Goal: Task Accomplishment & Management: Manage account settings

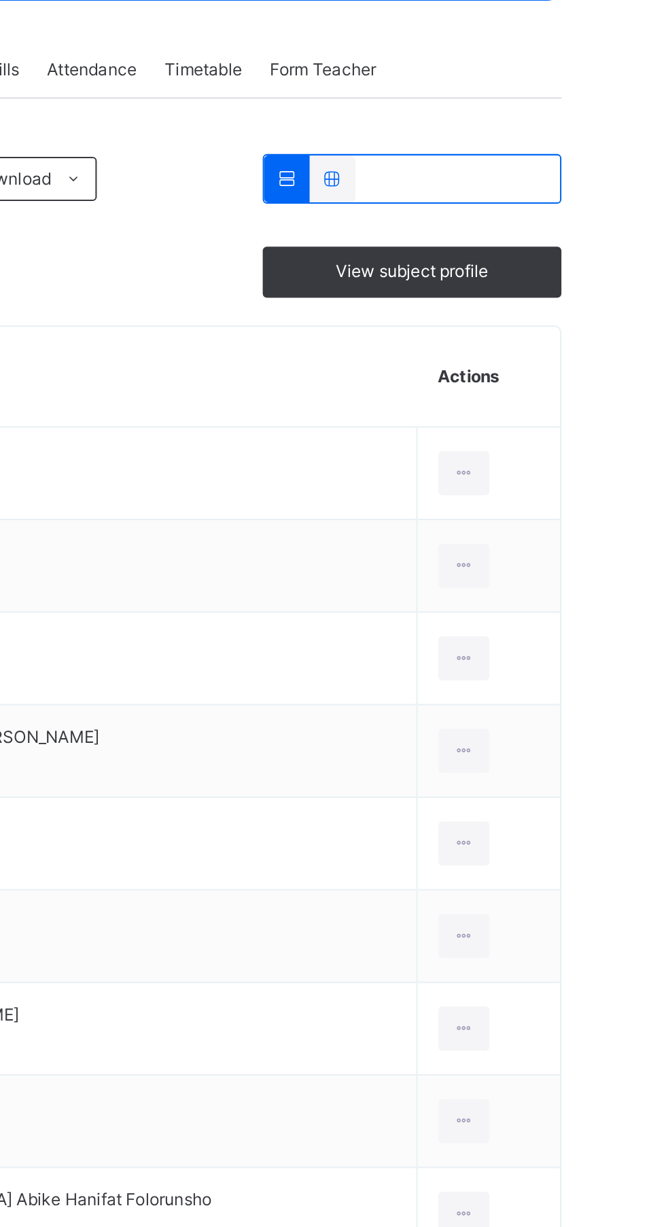
click at [585, 461] on div at bounding box center [593, 467] width 25 height 22
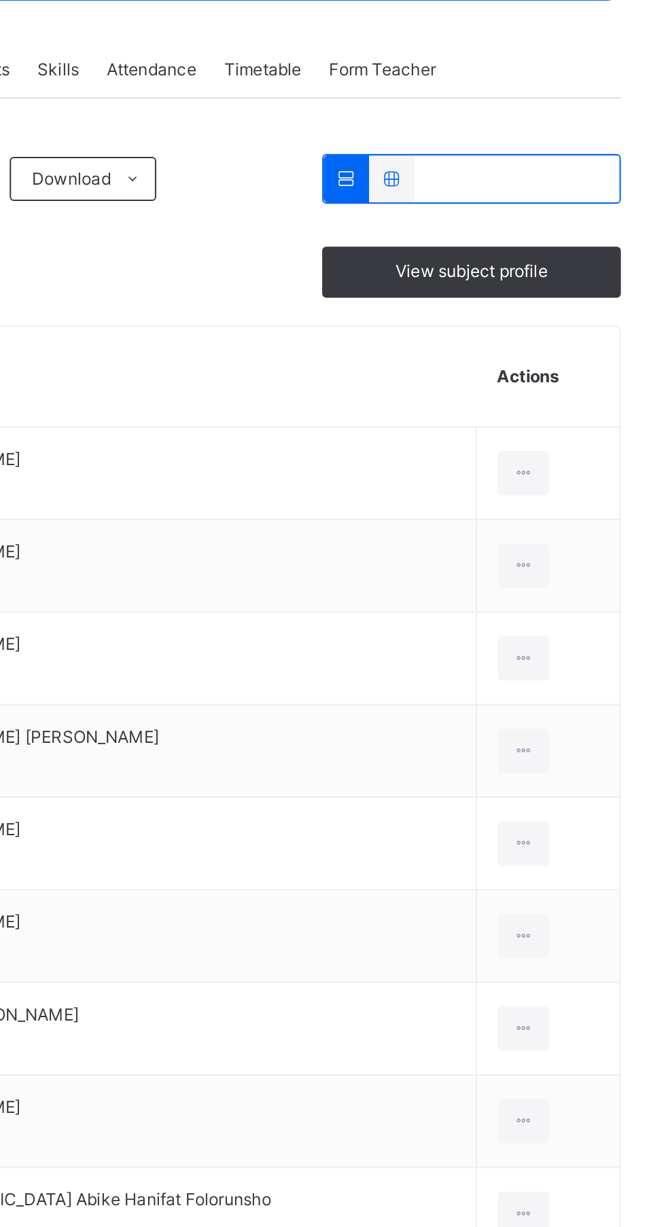
click at [422, 274] on span "Attendance" at bounding box center [410, 269] width 44 height 12
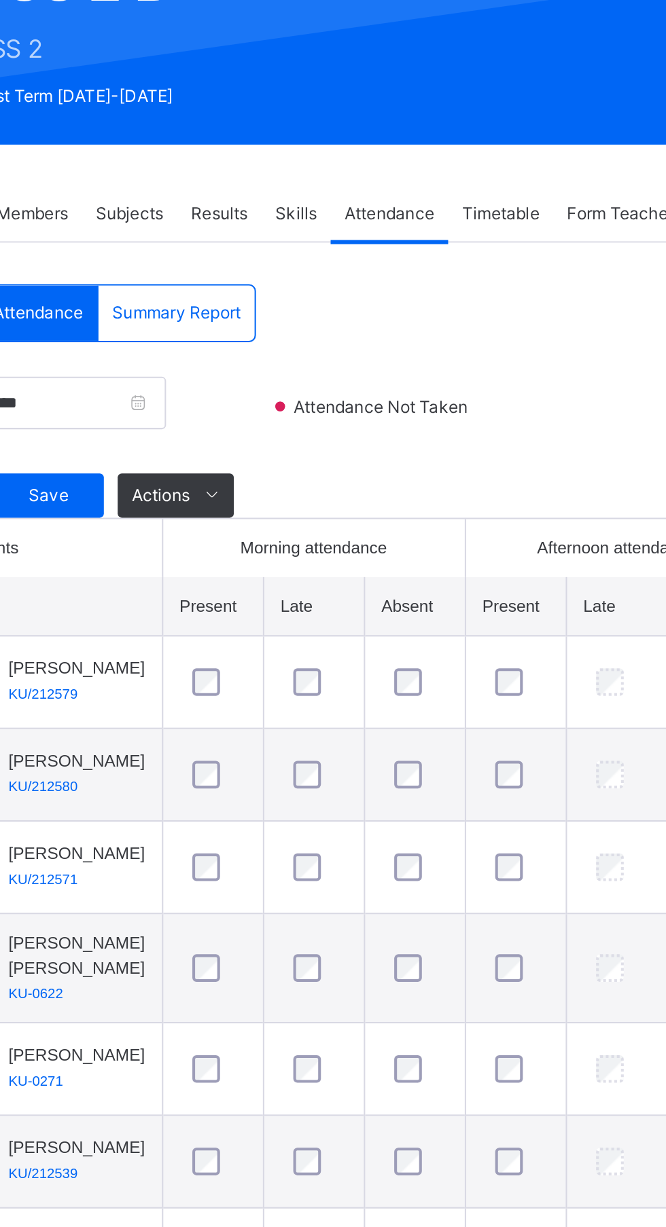
click at [491, 336] on div "**********" at bounding box center [414, 753] width 454 height 899
click at [491, 335] on div "**********" at bounding box center [414, 753] width 454 height 899
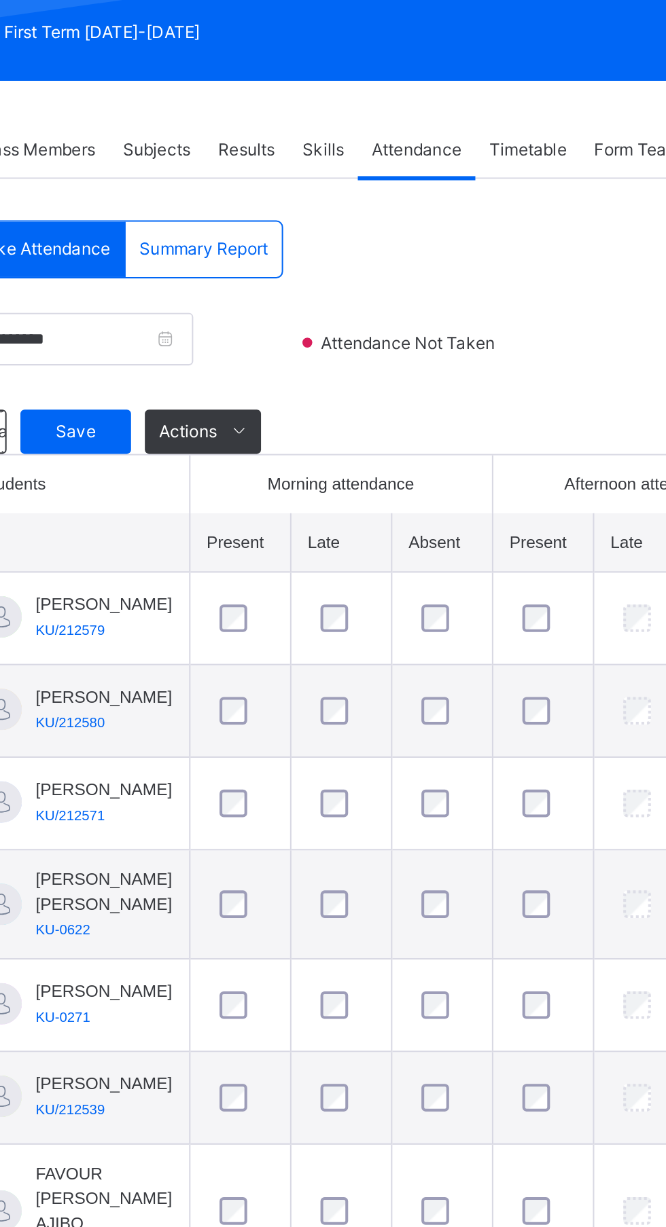
click at [369, 506] on div at bounding box center [374, 499] width 26 height 14
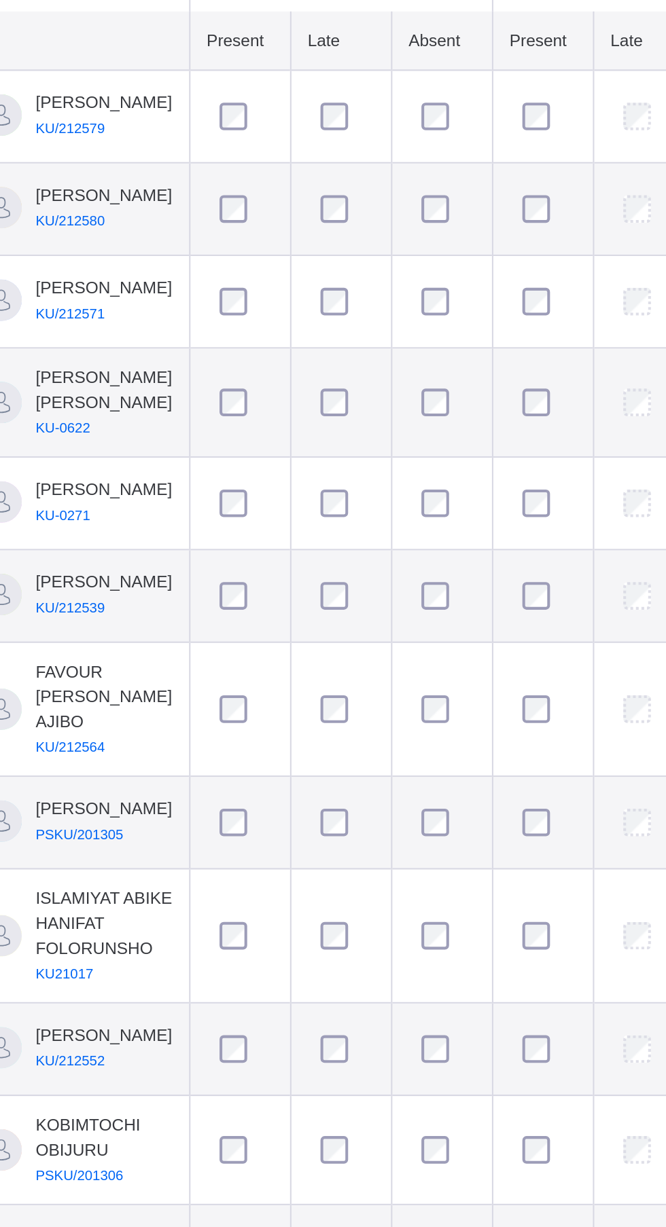
click at [317, 409] on span at bounding box center [323, 408] width 22 height 22
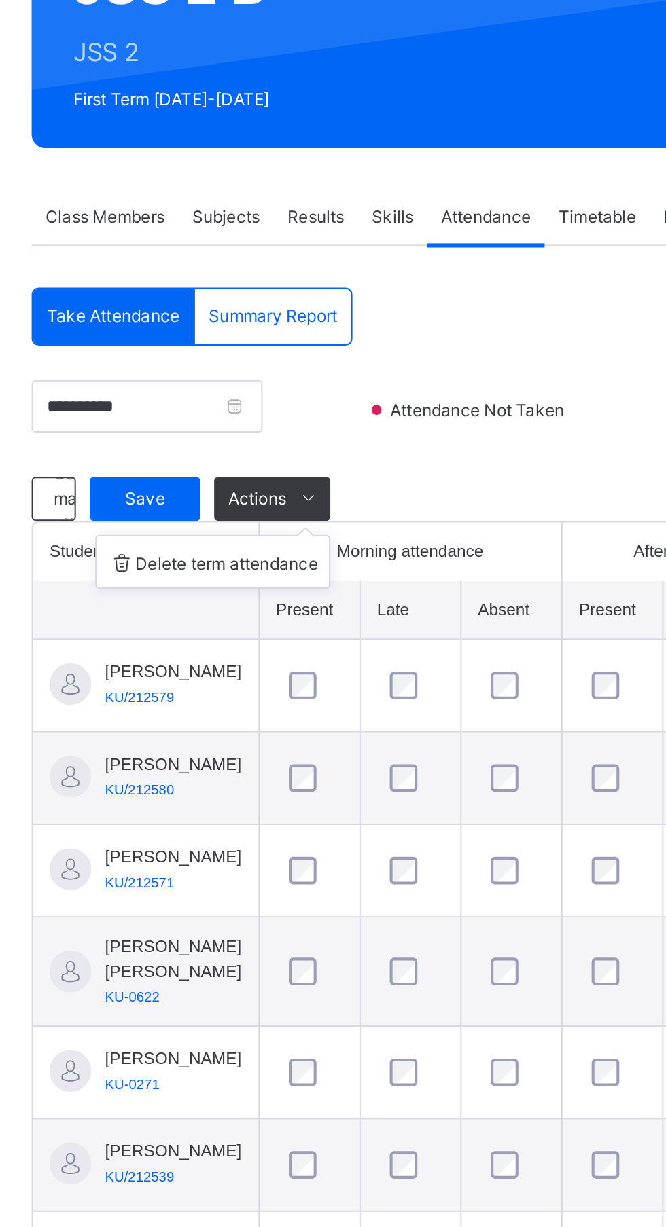
click at [238, 407] on span "Save" at bounding box center [243, 407] width 34 height 12
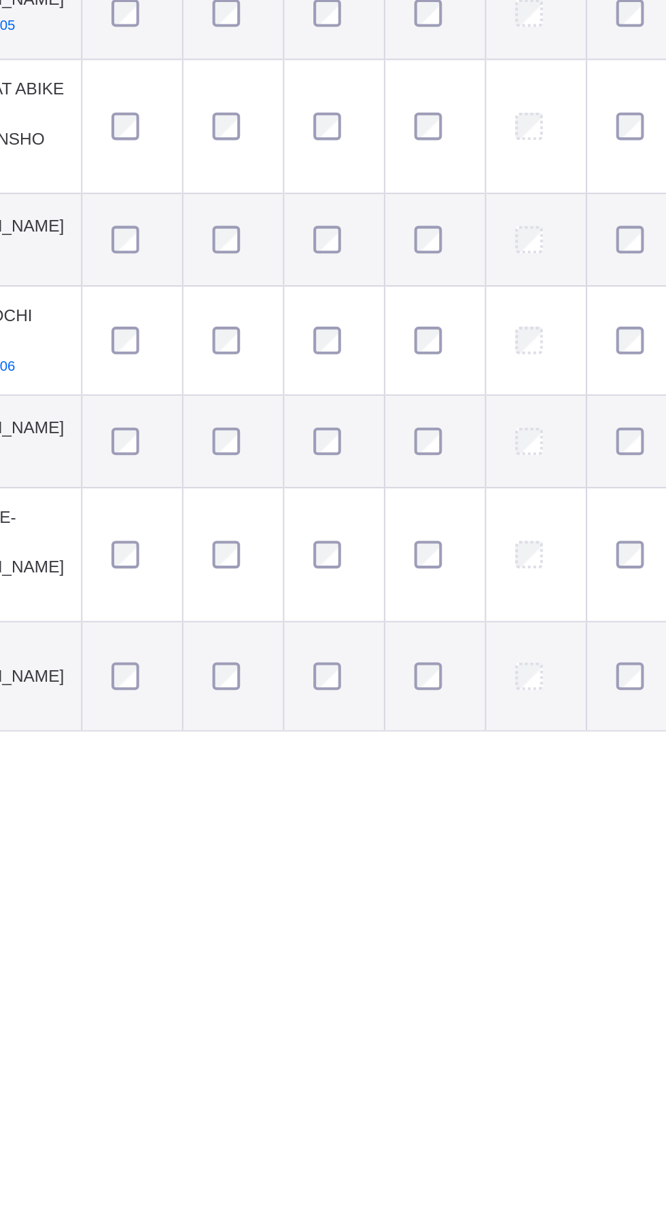
scroll to position [44, 0]
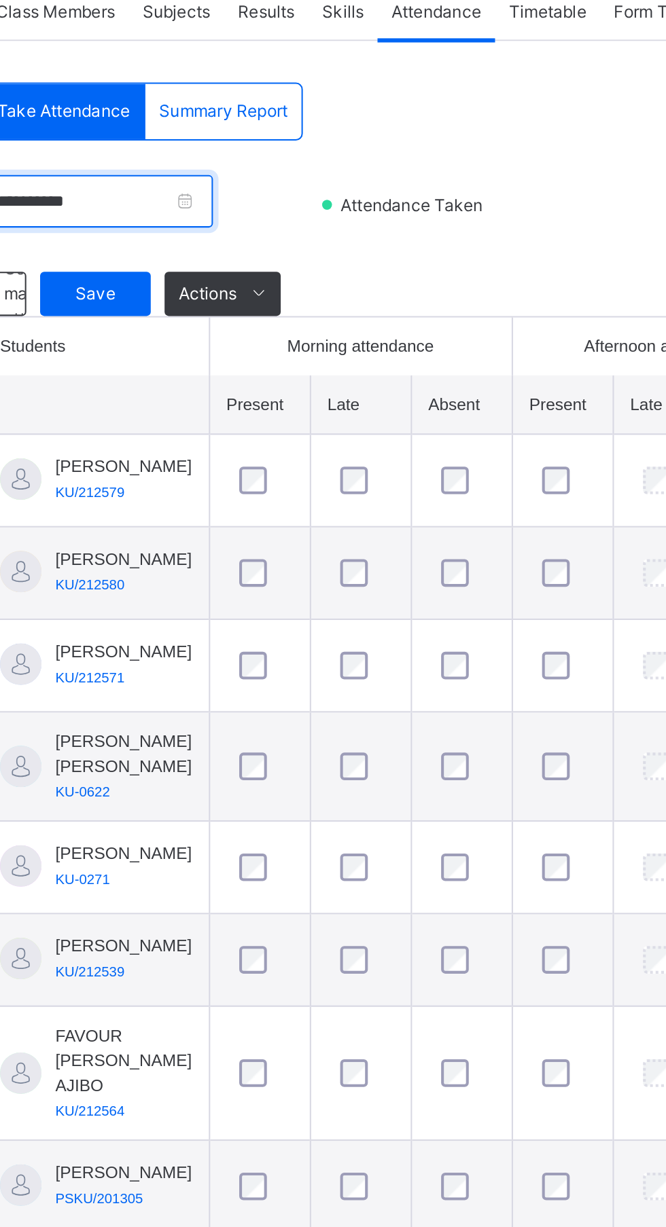
click at [301, 357] on input "**********" at bounding box center [243, 353] width 113 height 26
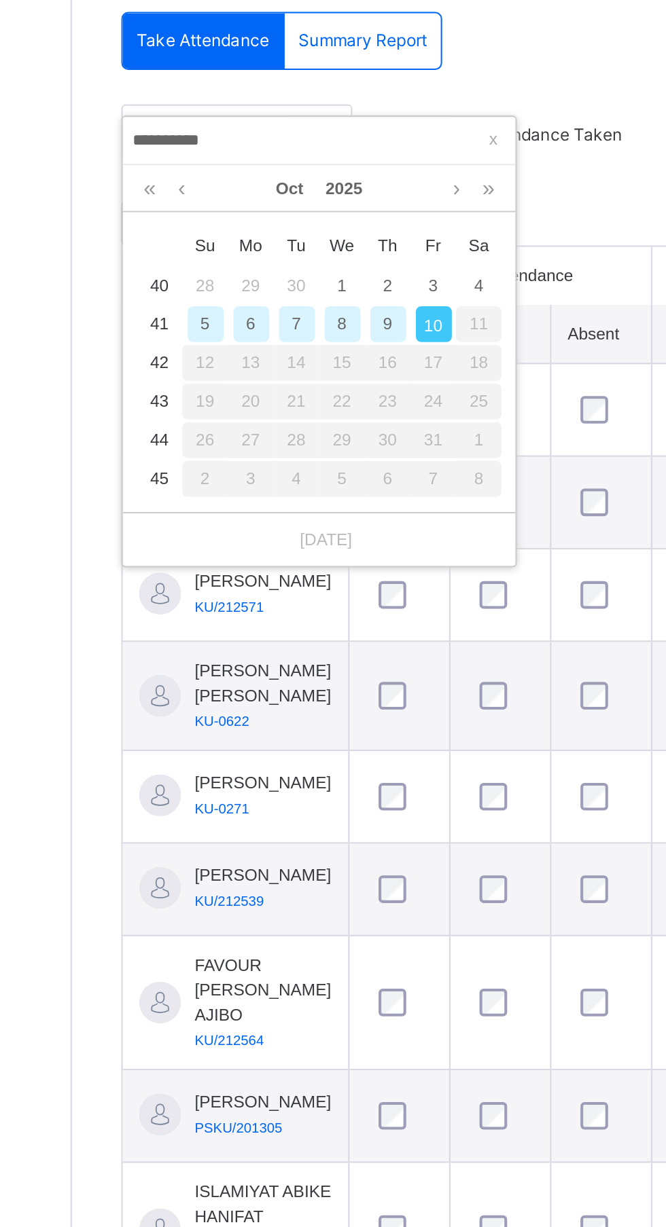
click at [318, 457] on div "9" at bounding box center [319, 457] width 18 height 18
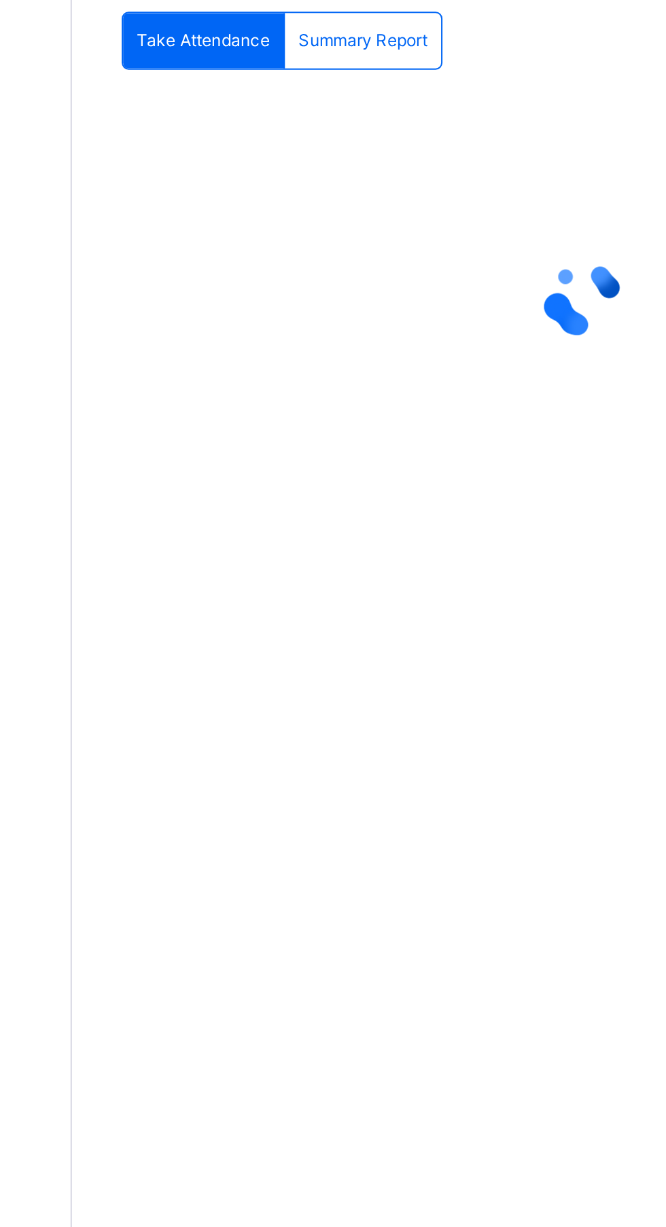
click at [321, 458] on div at bounding box center [414, 444] width 454 height 54
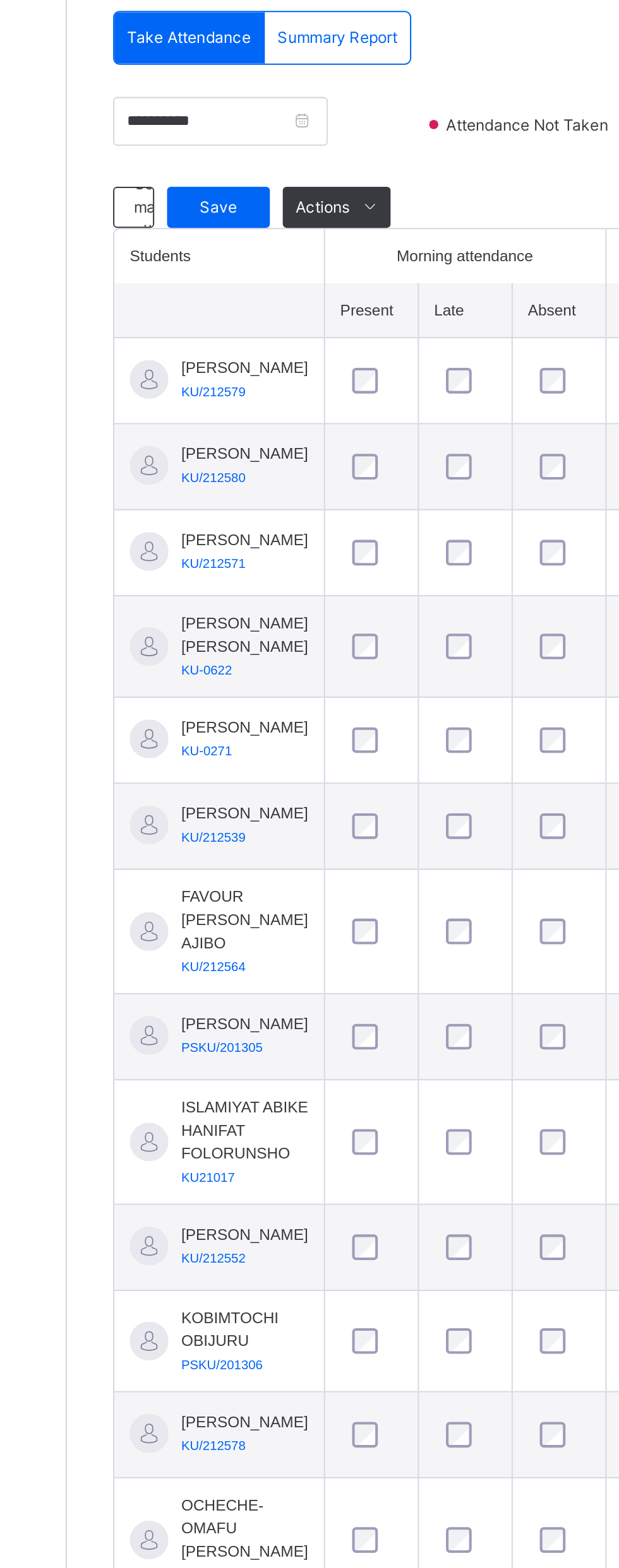
click at [327, 378] on div "**********" at bounding box center [385, 356] width 422 height 64
click at [225, 378] on span "Save" at bounding box center [226, 378] width 32 height 11
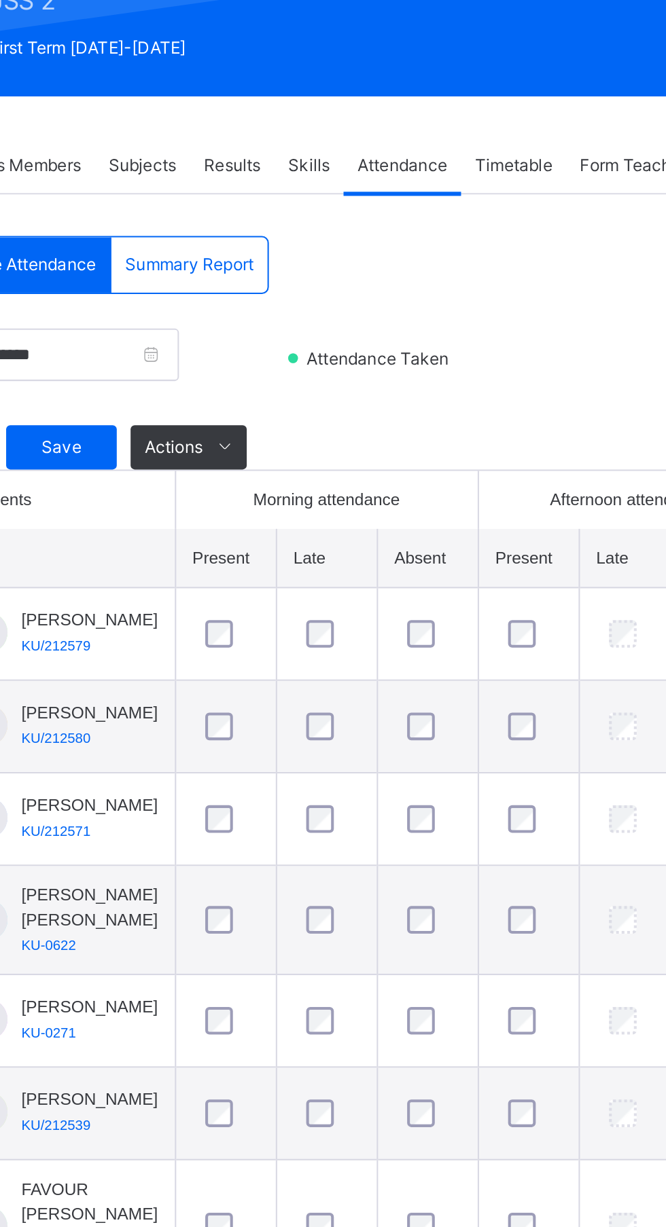
click at [400, 358] on span "Attendance Taken" at bounding box center [399, 364] width 75 height 12
click at [301, 363] on input "**********" at bounding box center [243, 362] width 113 height 26
click at [308, 362] on input "**********" at bounding box center [284, 366] width 185 height 15
click at [325, 362] on input "**********" at bounding box center [284, 366] width 185 height 15
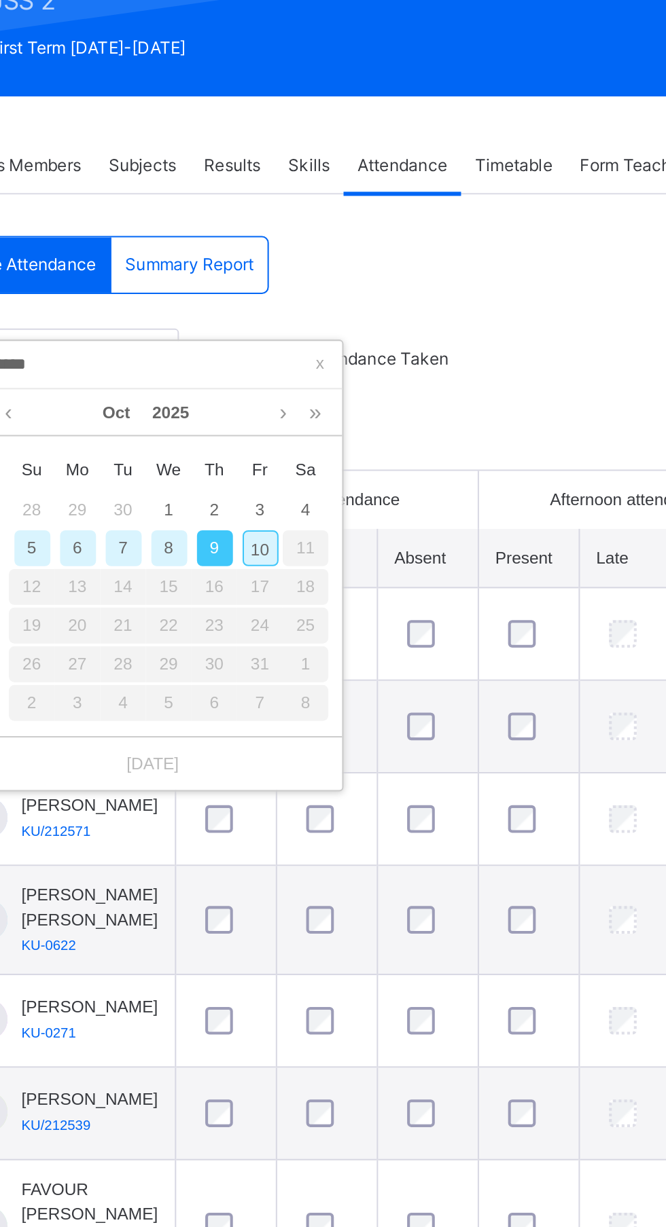
click at [295, 456] on div "8" at bounding box center [296, 457] width 18 height 18
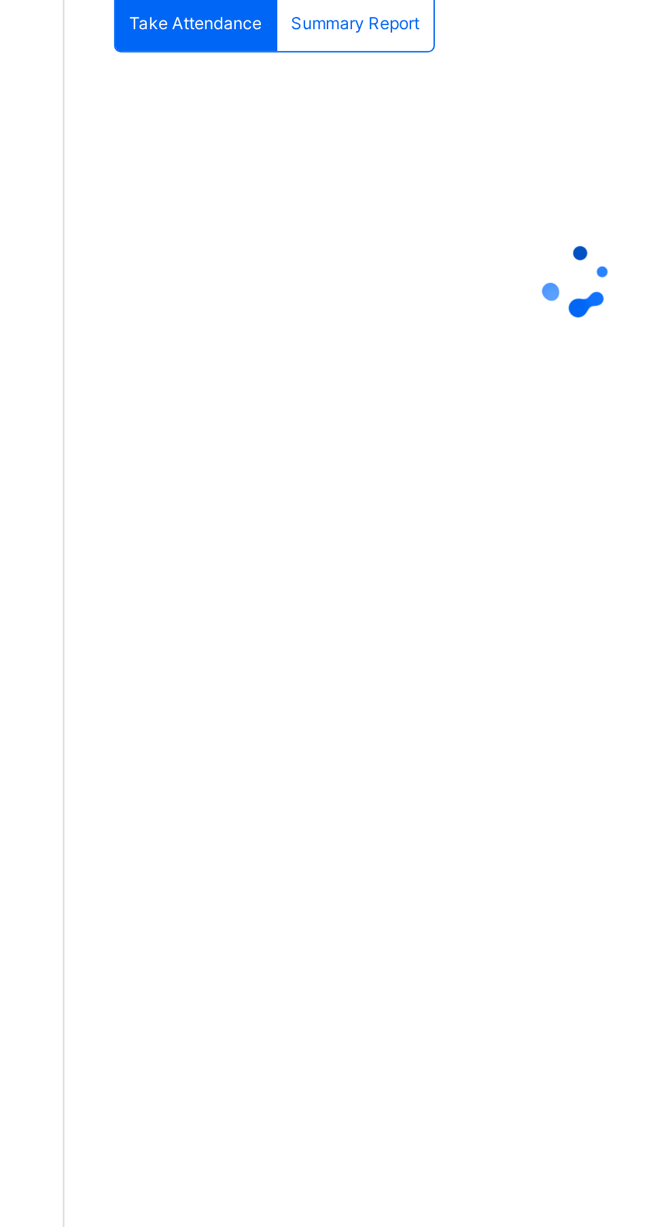
click at [297, 457] on div at bounding box center [414, 444] width 454 height 54
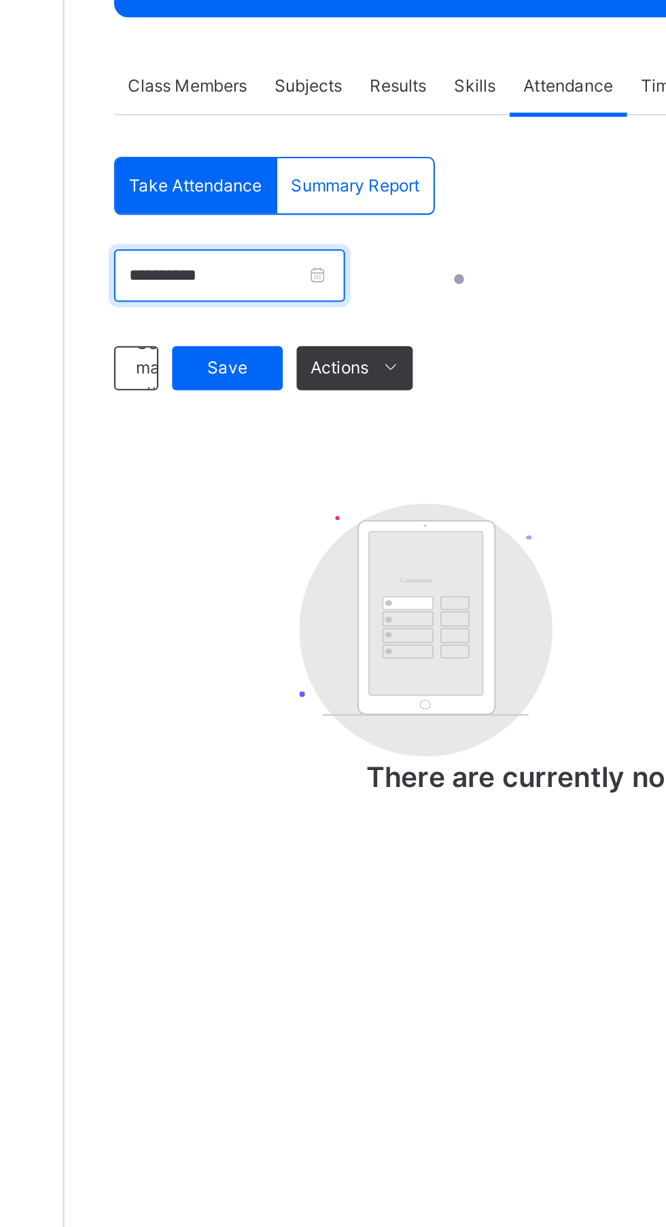
click at [301, 357] on input "**********" at bounding box center [243, 362] width 113 height 26
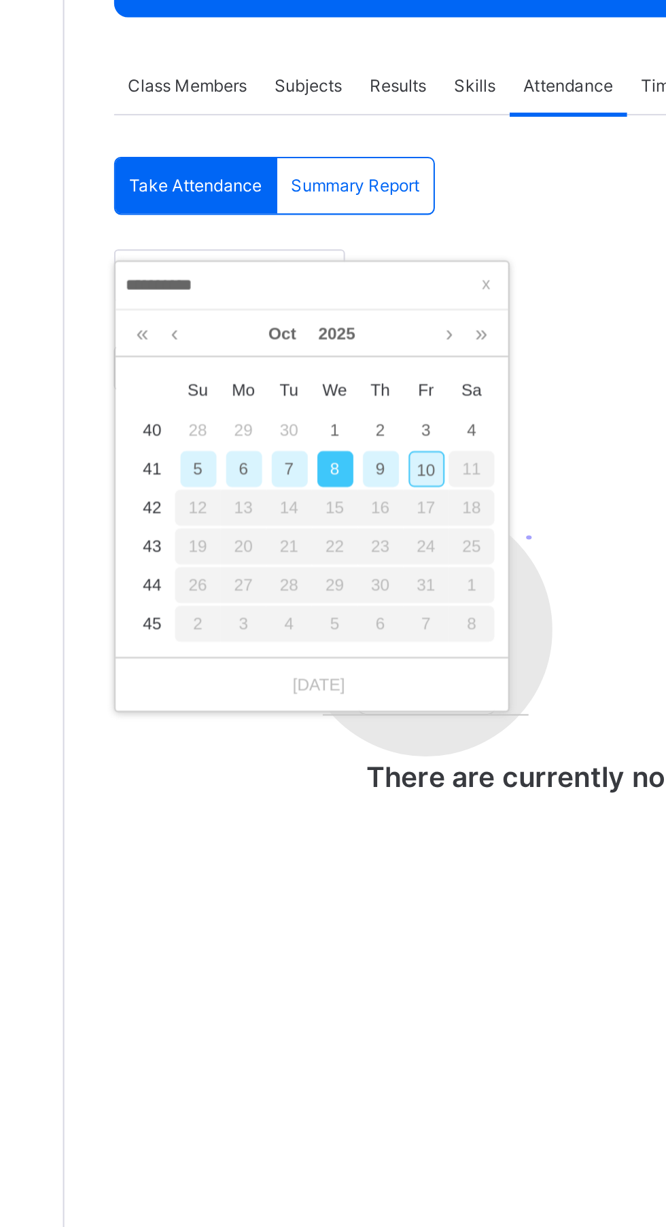
click at [295, 457] on div "8" at bounding box center [296, 457] width 18 height 18
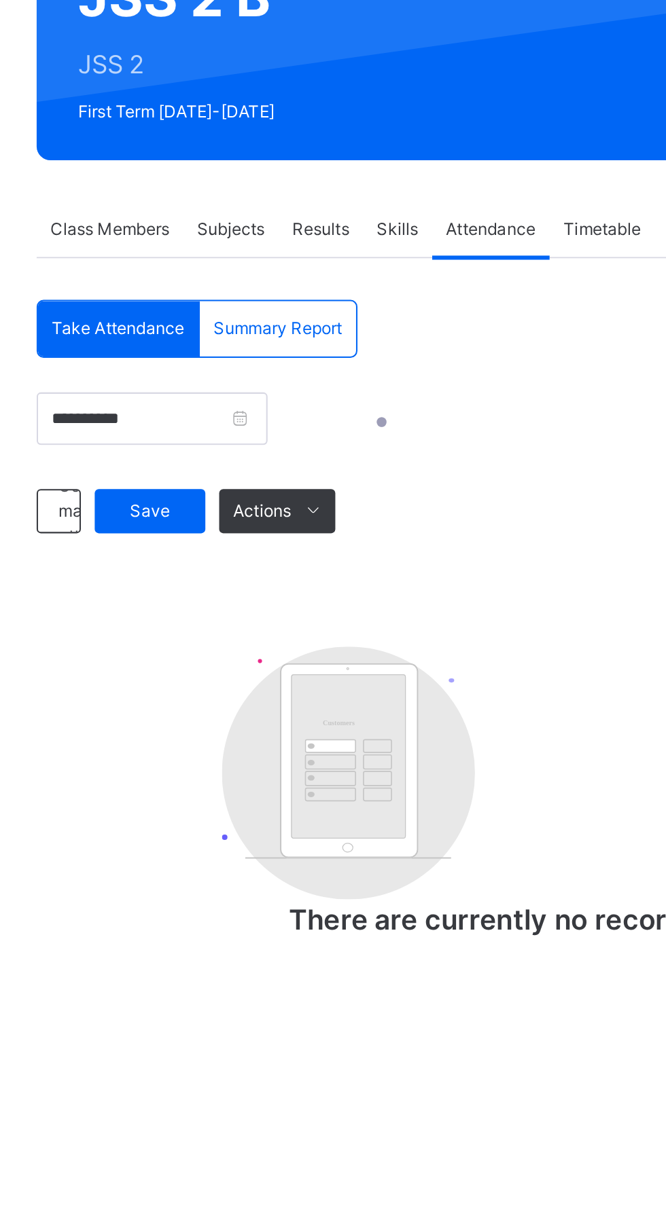
click at [230, 310] on div "Take Attendance" at bounding box center [227, 317] width 79 height 27
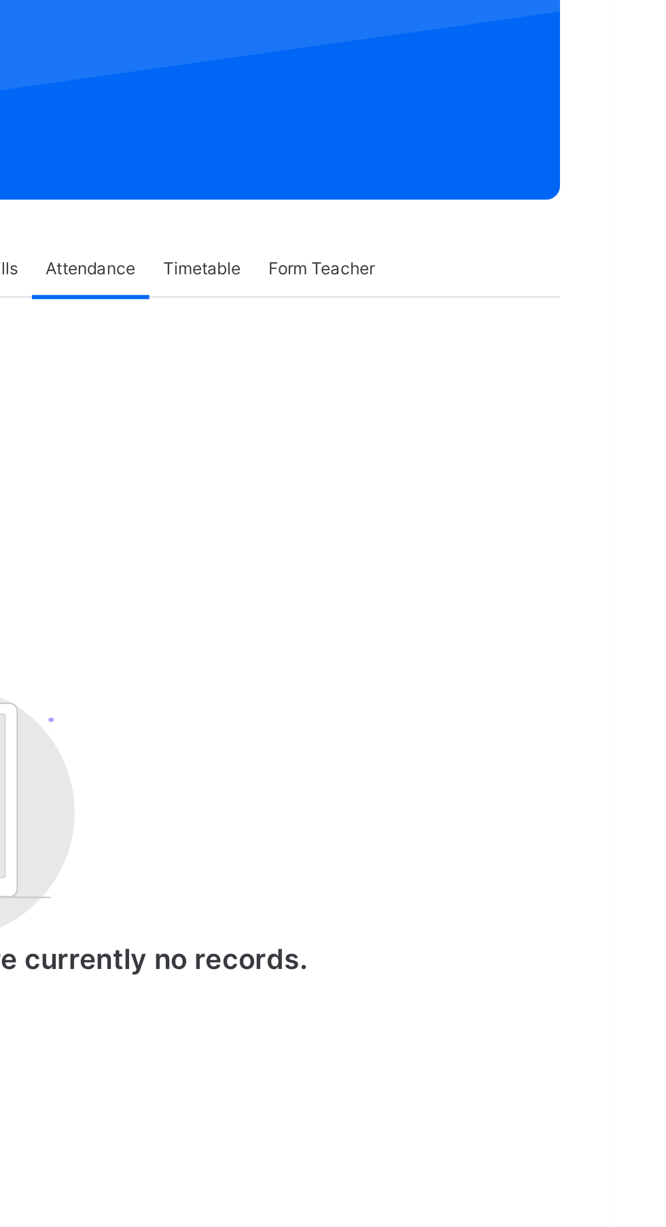
click at [527, 321] on div "**********" at bounding box center [414, 470] width 454 height 332
click at [520, 264] on span "Form Teacher" at bounding box center [524, 269] width 52 height 12
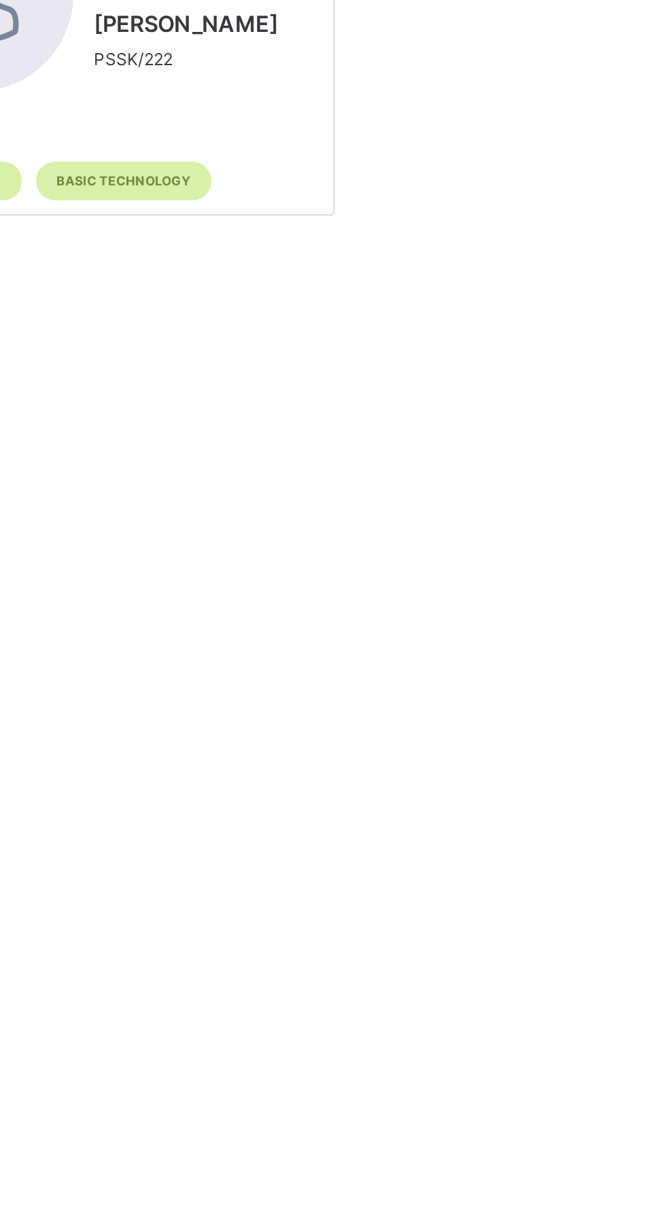
click at [413, 268] on span "Attendance" at bounding box center [410, 269] width 44 height 12
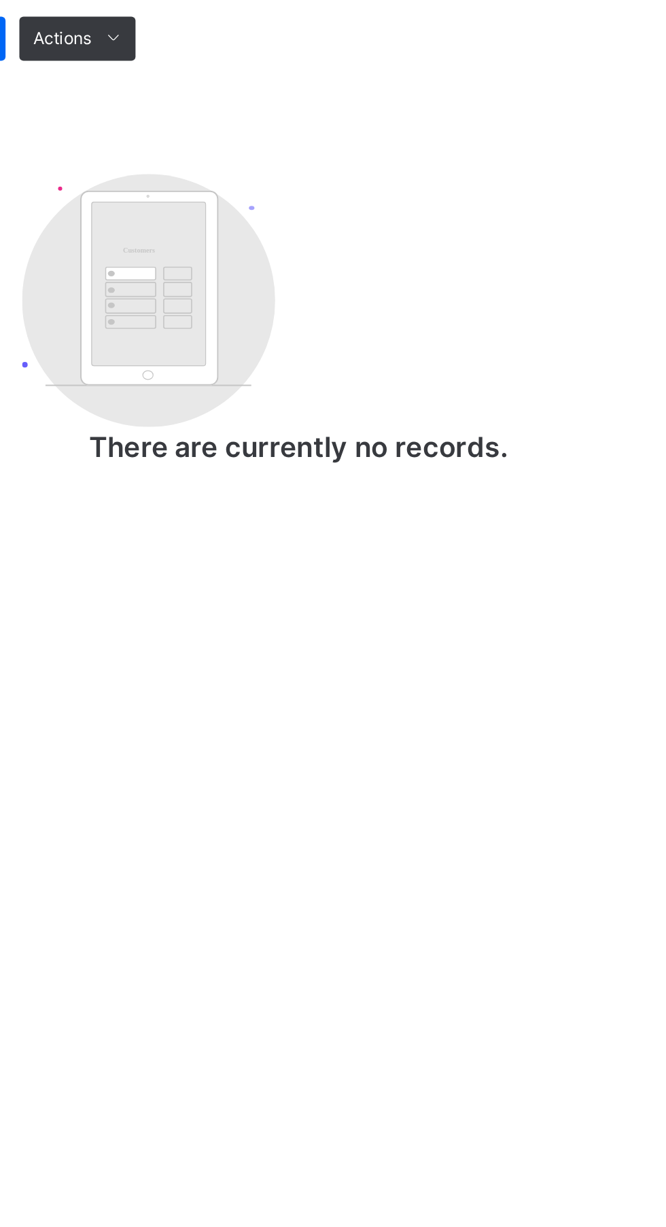
click at [301, 369] on input "**********" at bounding box center [243, 362] width 113 height 26
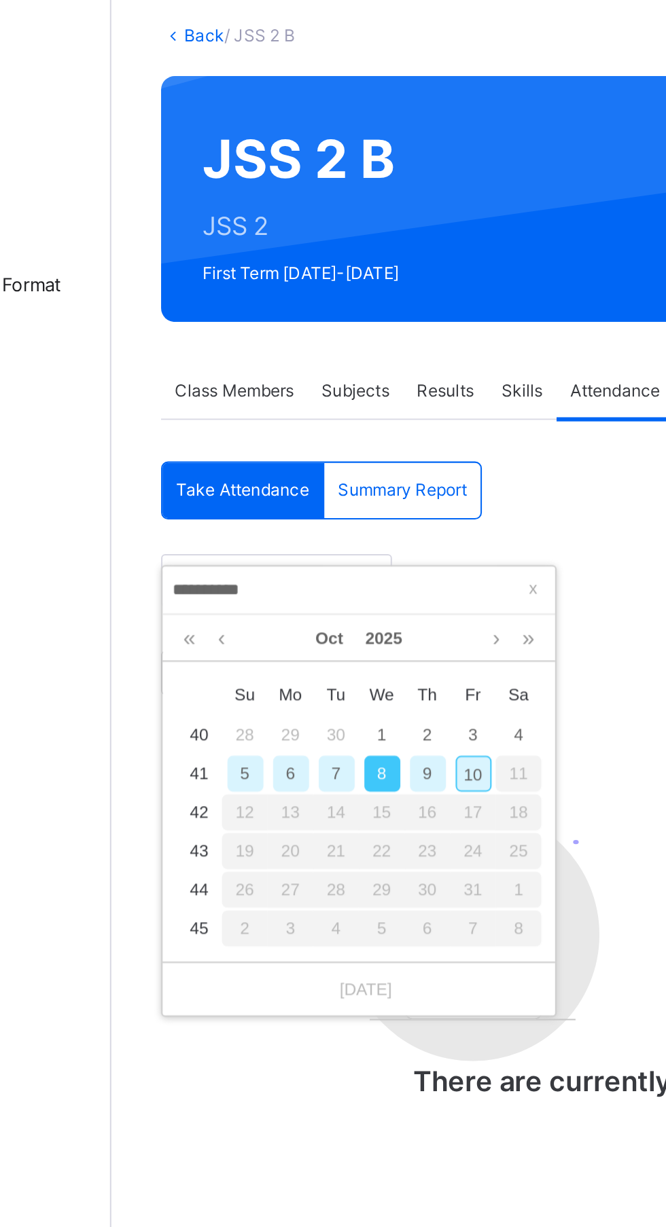
click at [318, 457] on div "9" at bounding box center [319, 457] width 18 height 18
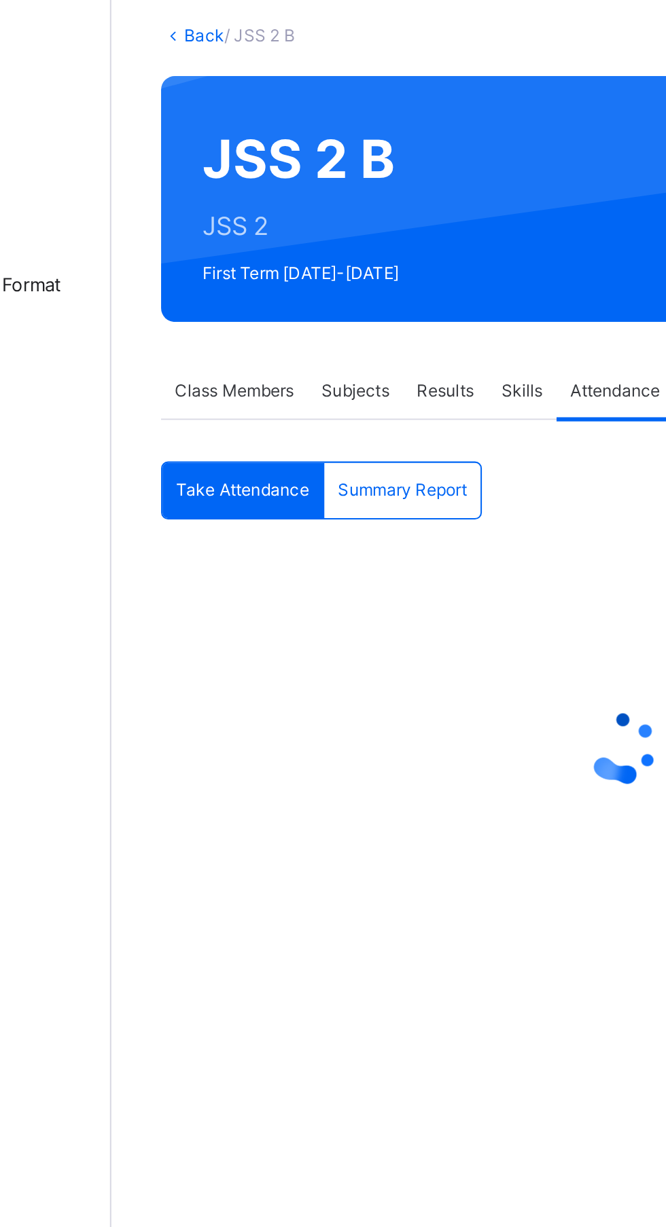
click at [318, 367] on div at bounding box center [414, 444] width 454 height 190
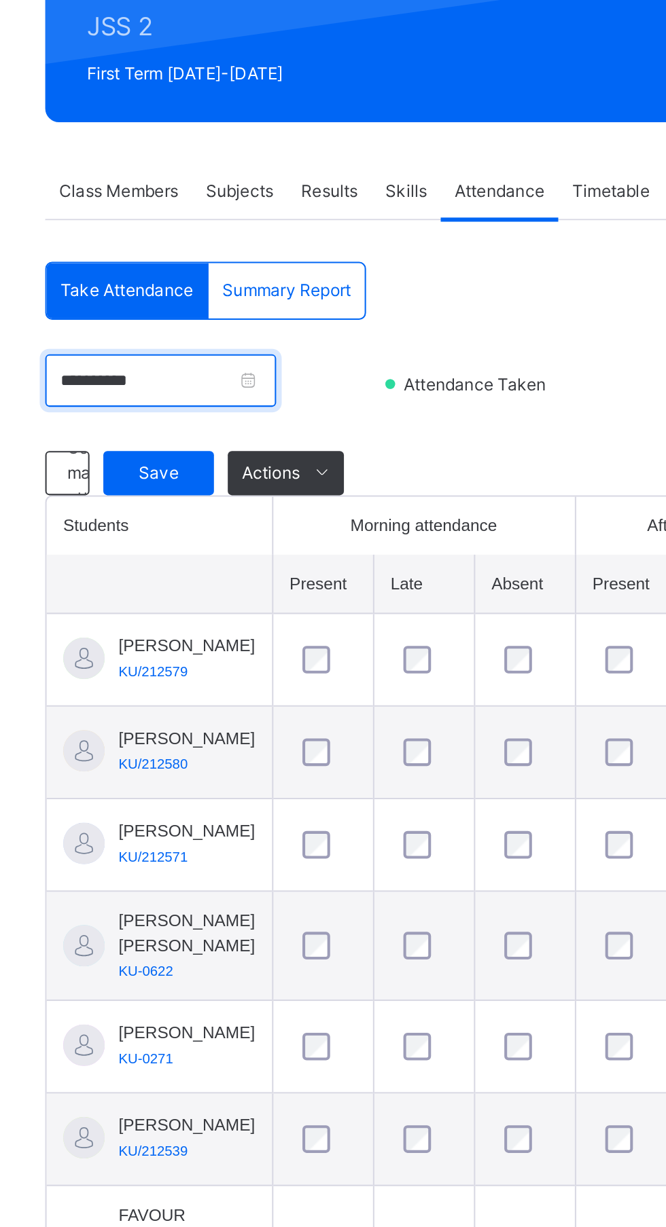
click at [301, 367] on input "**********" at bounding box center [243, 362] width 113 height 26
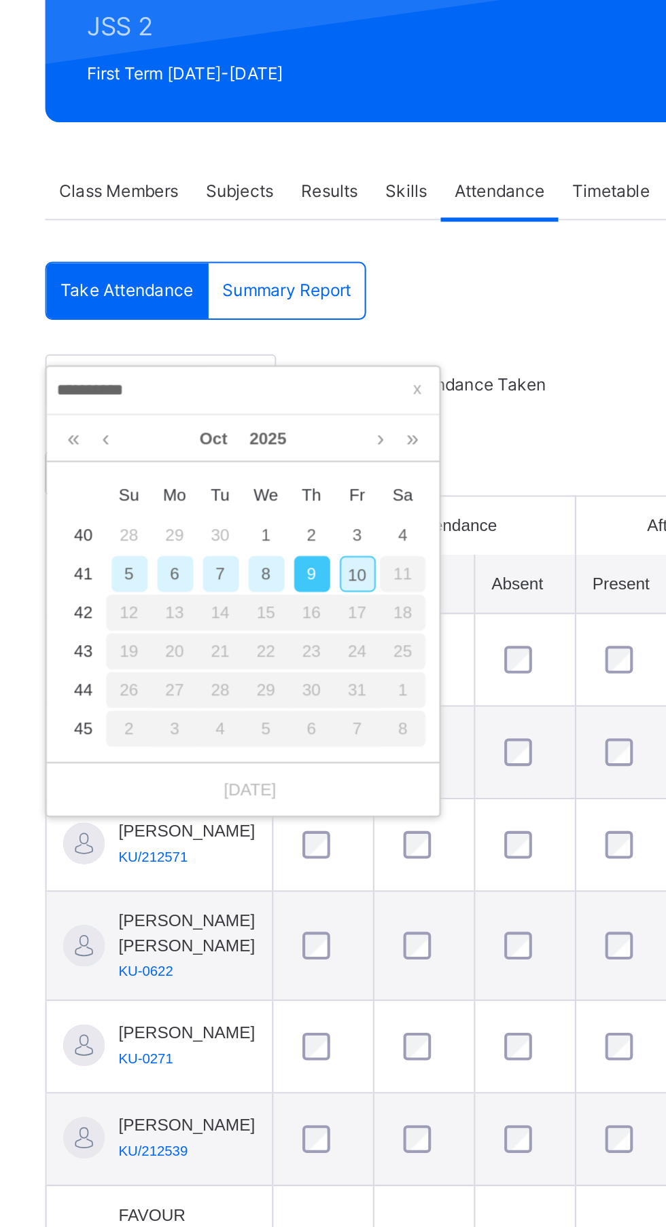
click at [296, 458] on div "8" at bounding box center [296, 457] width 18 height 18
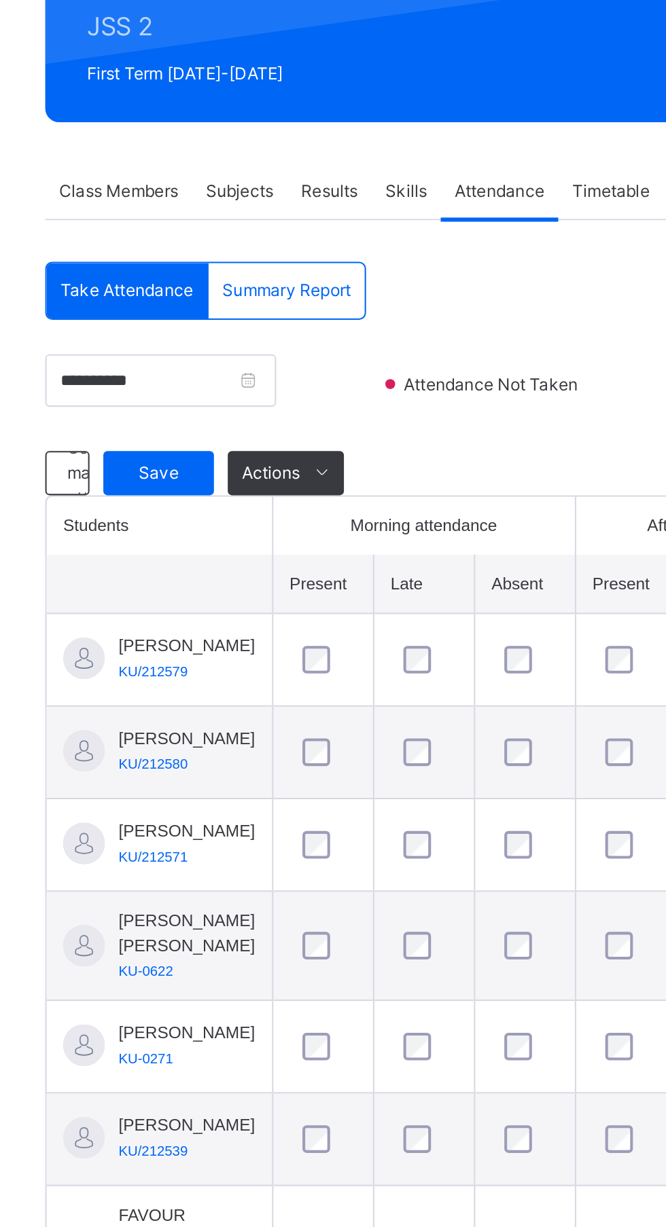
click at [254, 407] on span "Save" at bounding box center [243, 407] width 34 height 12
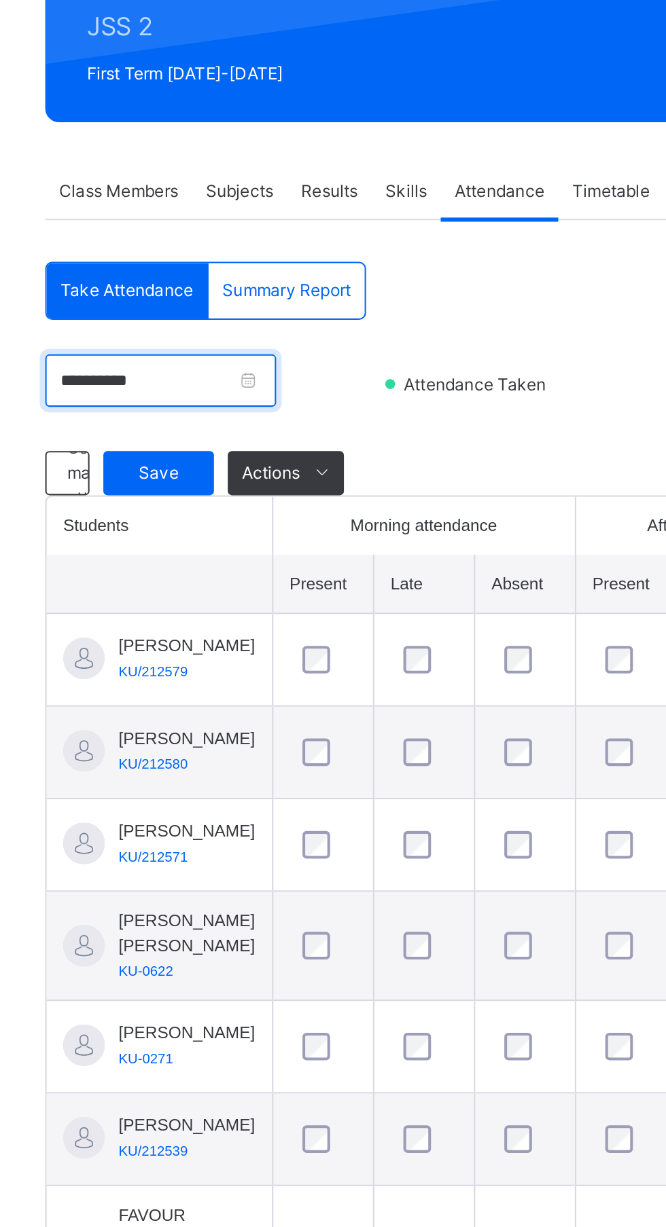
click at [301, 366] on input "**********" at bounding box center [243, 362] width 113 height 26
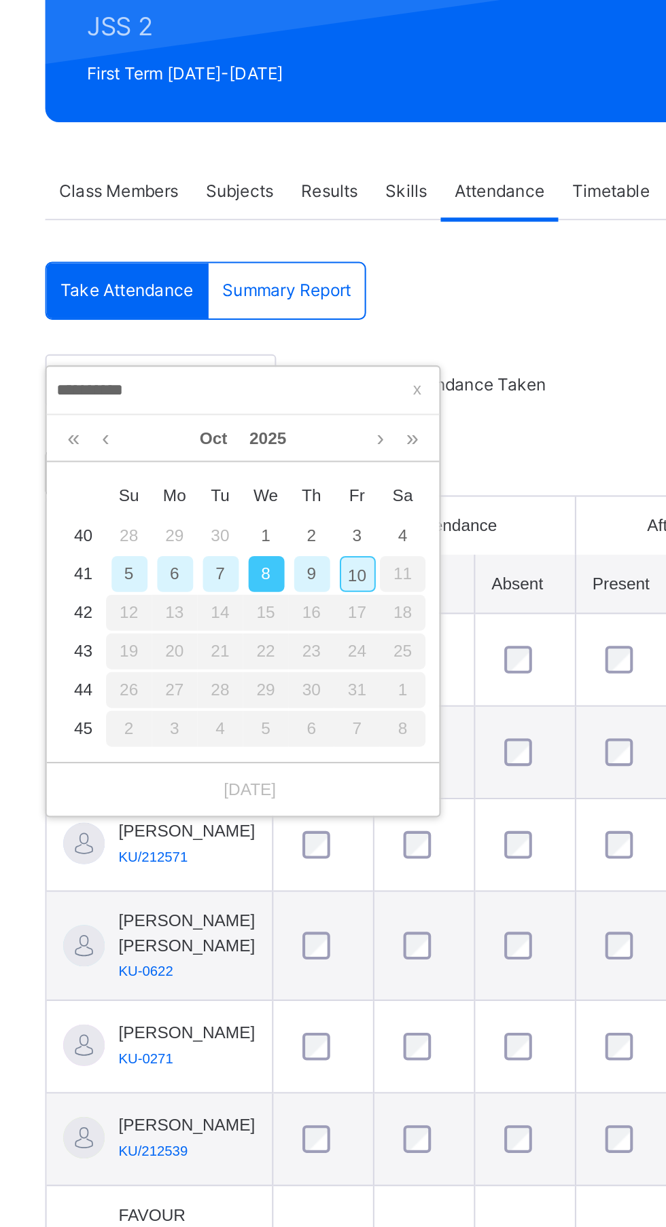
click at [273, 458] on div "7" at bounding box center [274, 457] width 18 height 18
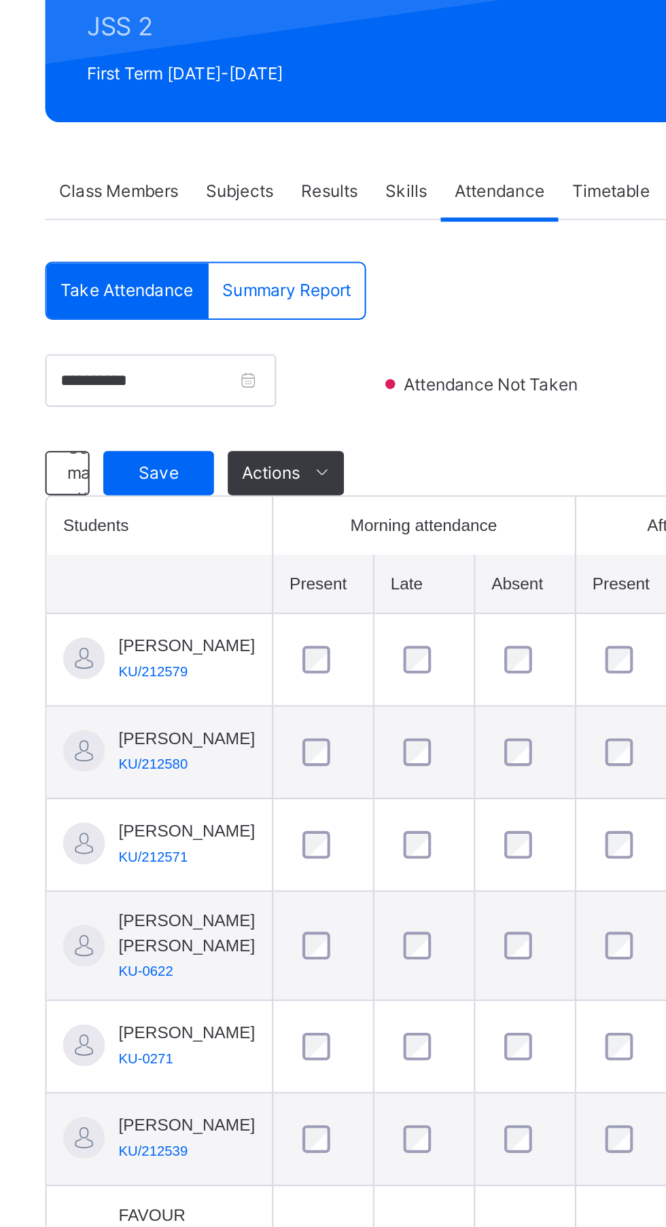
click at [250, 411] on span "Save" at bounding box center [243, 407] width 34 height 12
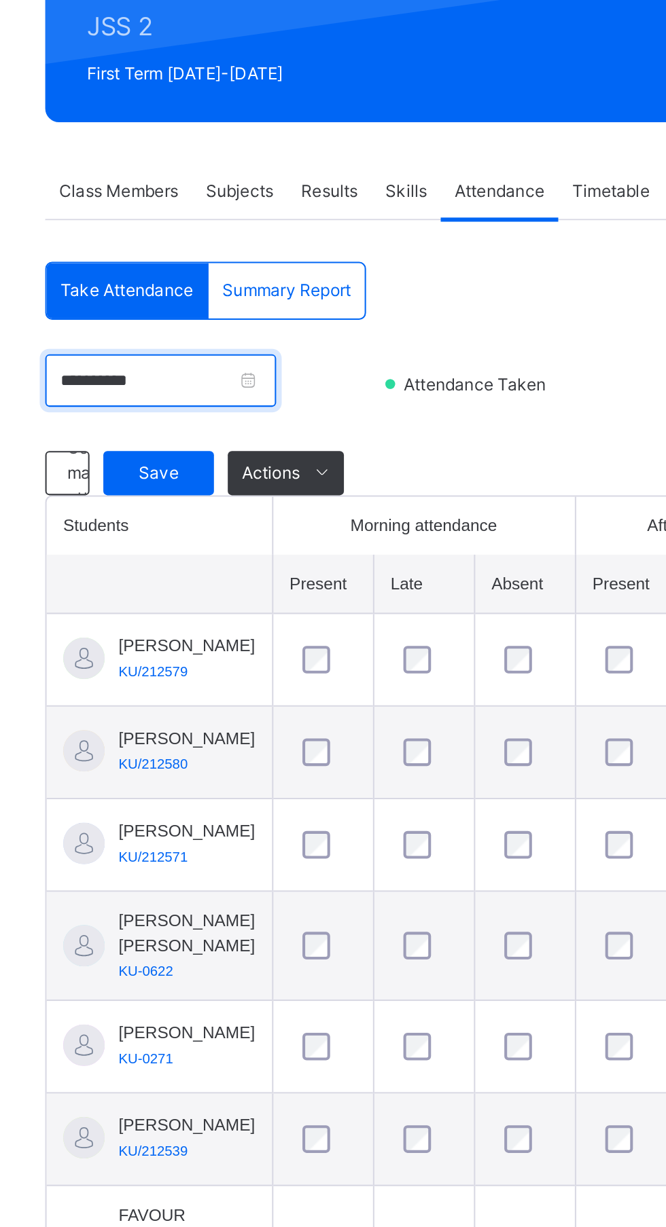
click at [301, 361] on input "**********" at bounding box center [243, 362] width 113 height 26
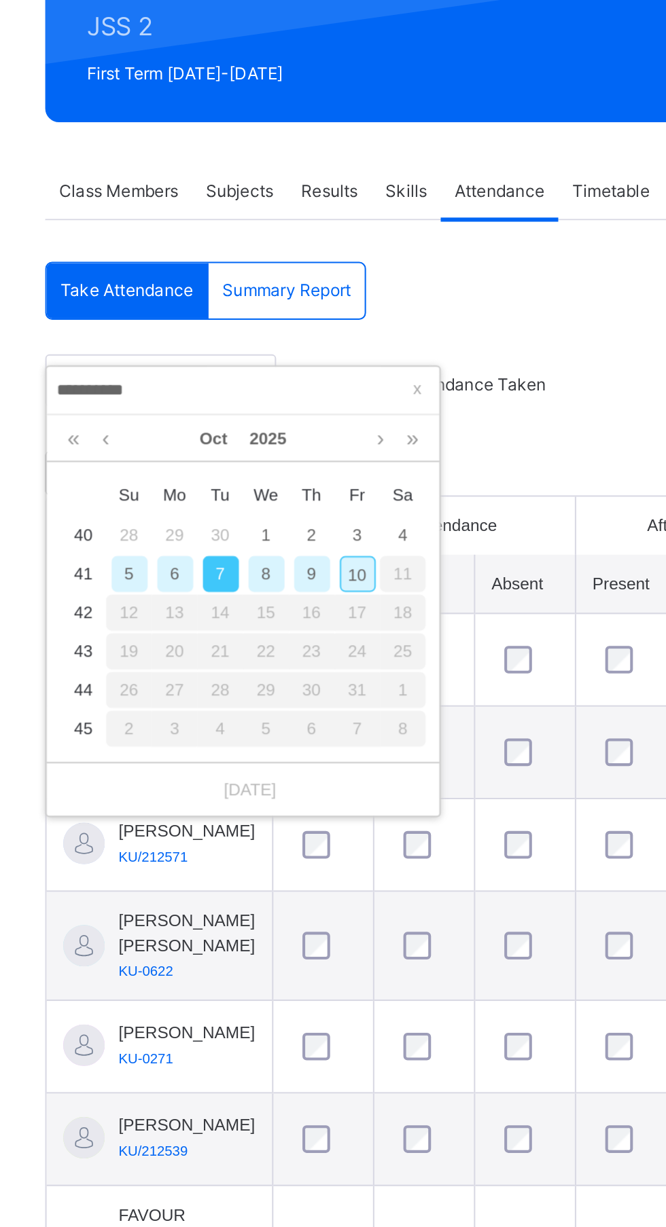
click at [251, 454] on div "6" at bounding box center [251, 457] width 18 height 18
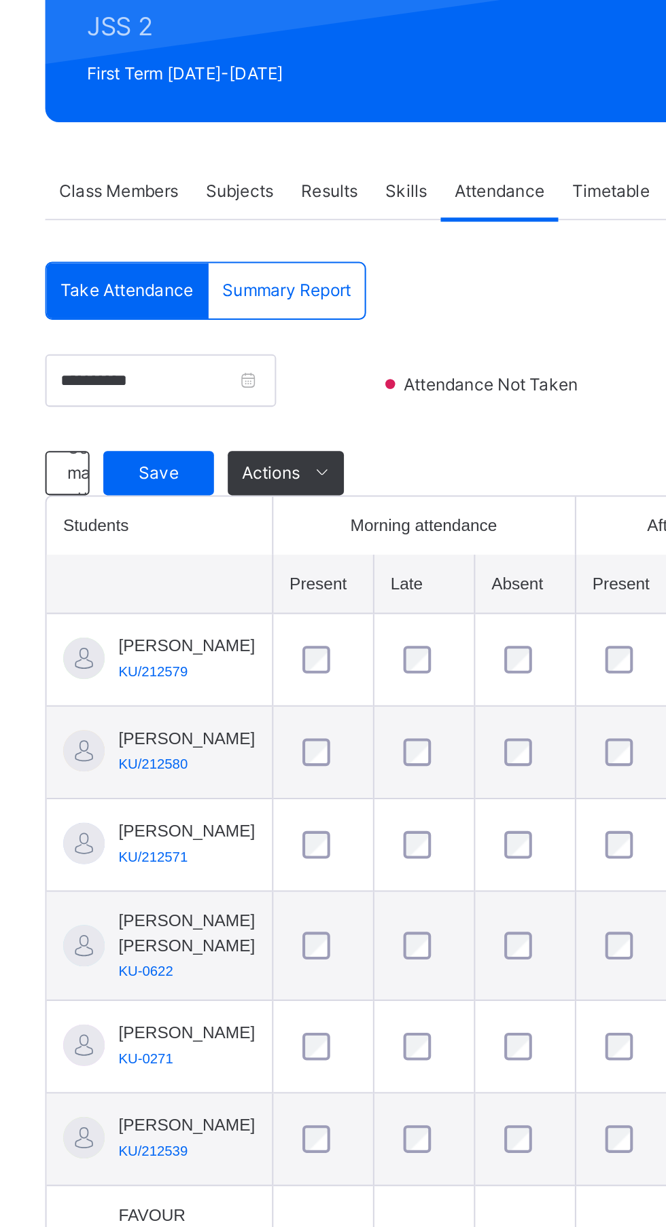
click at [255, 411] on span "Save" at bounding box center [243, 407] width 34 height 12
click at [321, 321] on span "Summary Report" at bounding box center [305, 318] width 63 height 12
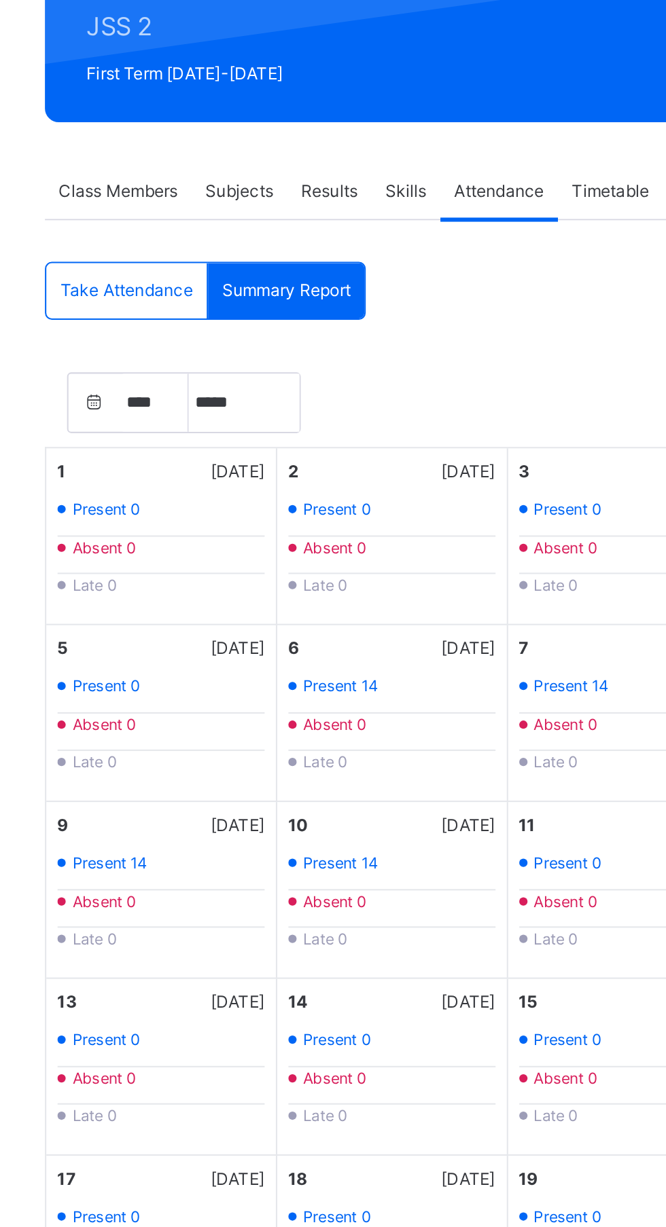
select select "****"
select select "*"
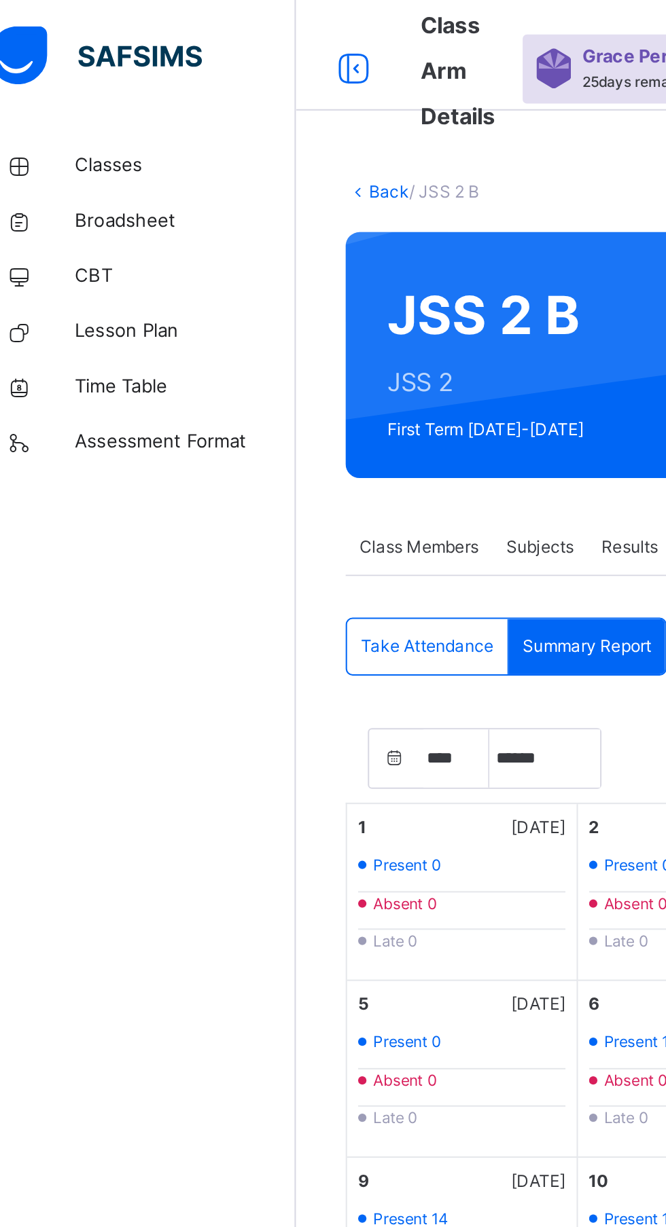
click at [69, 86] on span "Classes" at bounding box center [108, 82] width 109 height 14
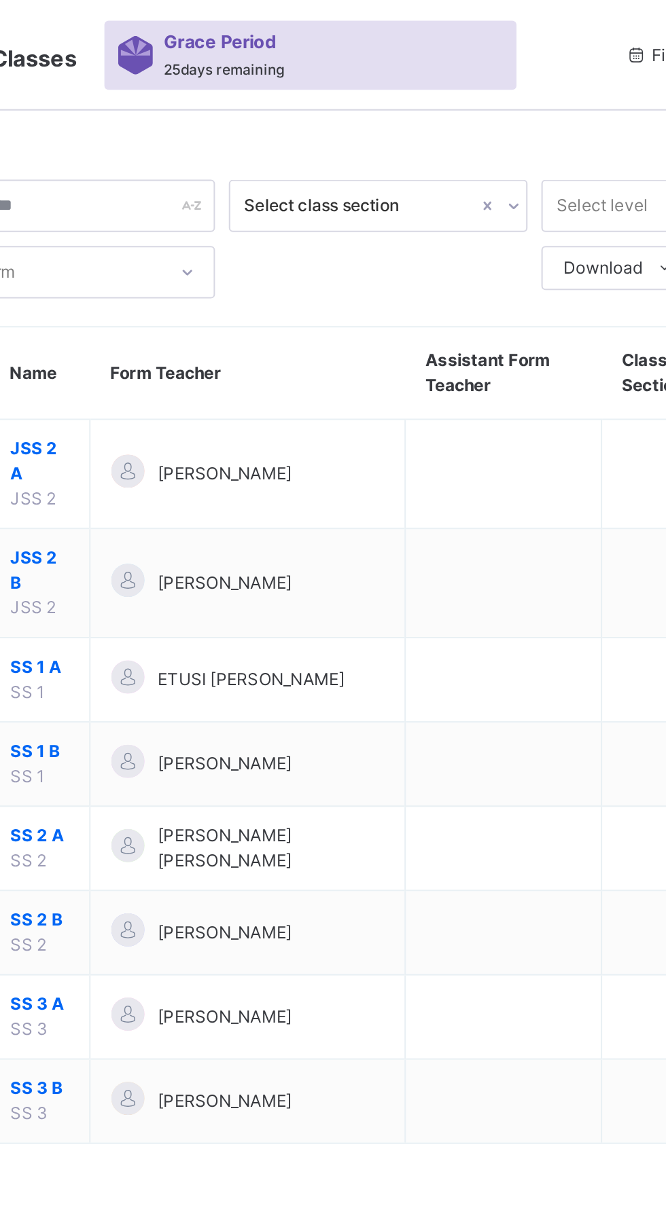
click at [338, 287] on span "[PERSON_NAME]" at bounding box center [339, 286] width 66 height 12
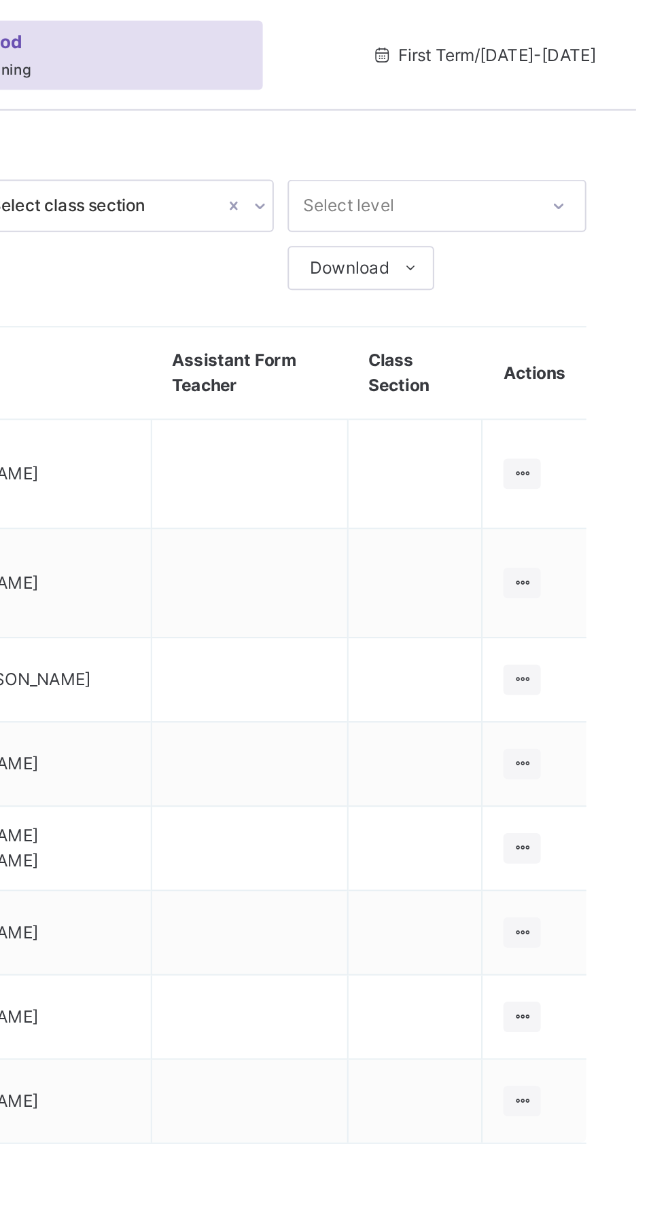
click at [605, 286] on icon at bounding box center [610, 286] width 12 height 10
click at [0, 0] on div "View Class" at bounding box center [0, 0] width 0 height 0
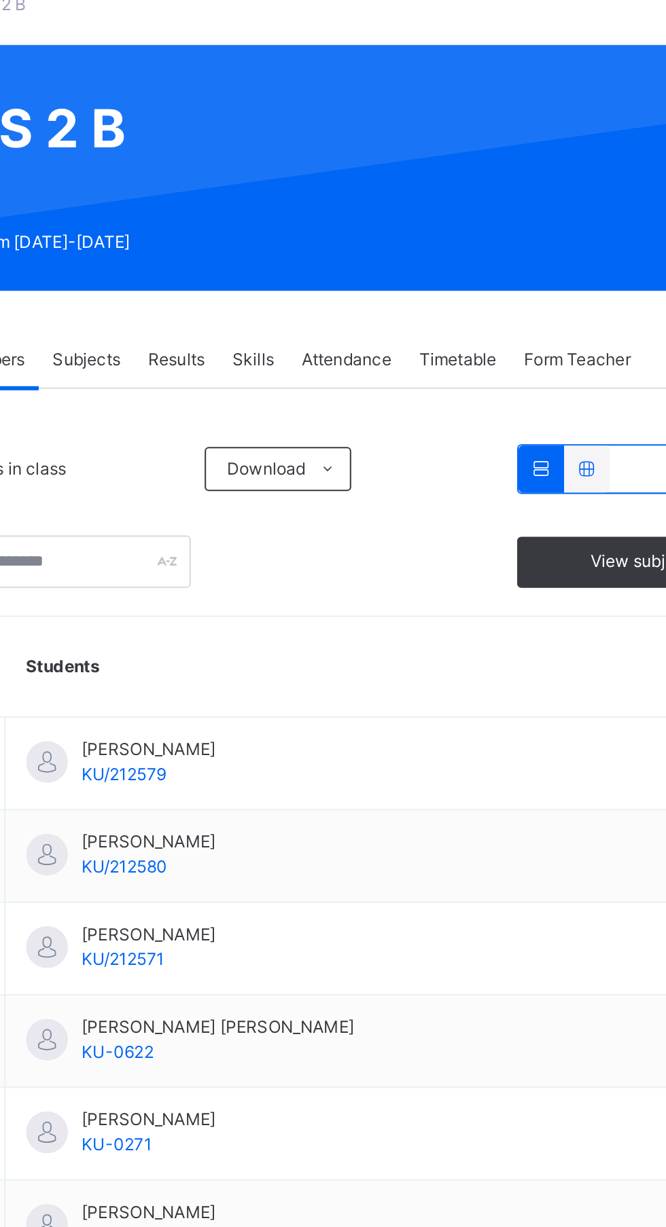
click at [587, 467] on icon at bounding box center [593, 467] width 12 height 12
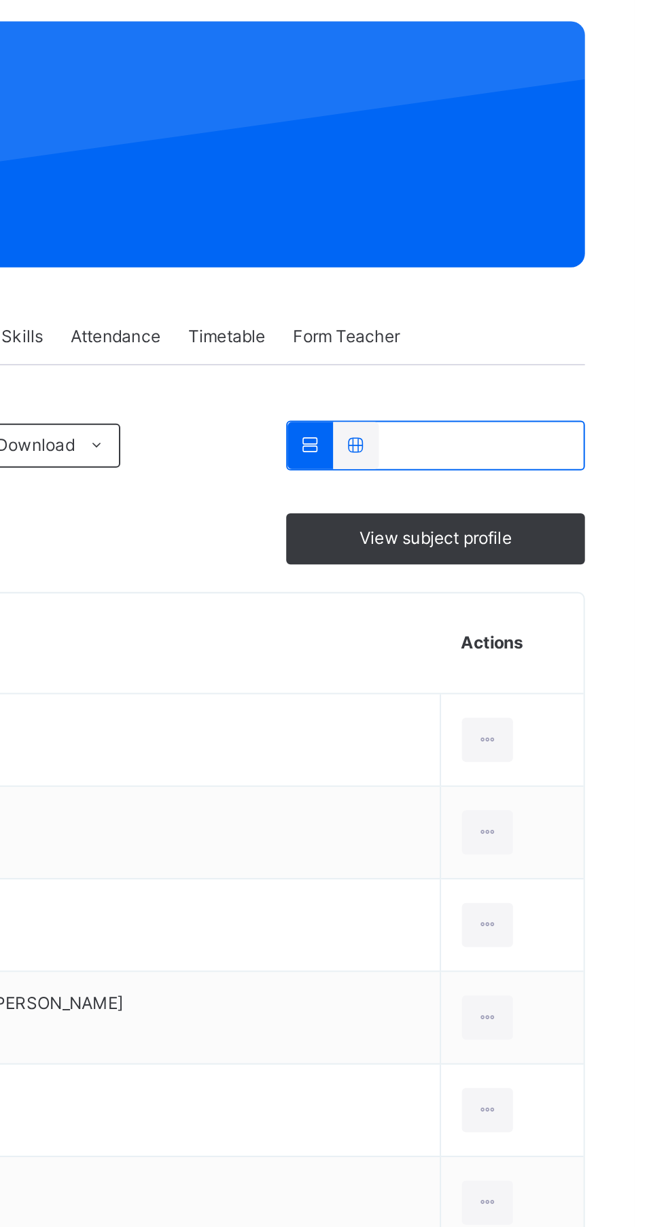
click at [587, 468] on icon at bounding box center [593, 467] width 12 height 12
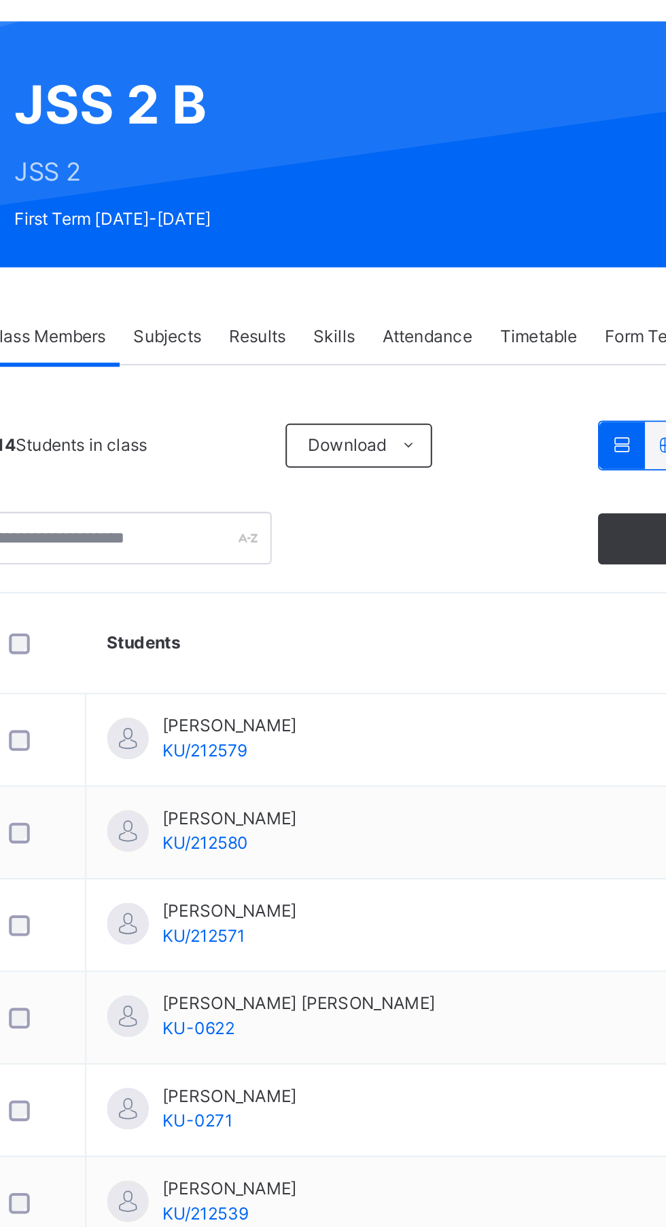
click at [346, 467] on div "[PERSON_NAME] KU/212579" at bounding box center [313, 466] width 66 height 24
click at [306, 479] on td "[PERSON_NAME] KU/212579" at bounding box center [406, 468] width 327 height 46
click at [300, 482] on td "[PERSON_NAME] KU/212579" at bounding box center [406, 468] width 327 height 46
click at [299, 475] on span "KU/212579" at bounding box center [300, 472] width 41 height 10
click at [587, 467] on icon at bounding box center [593, 467] width 12 height 12
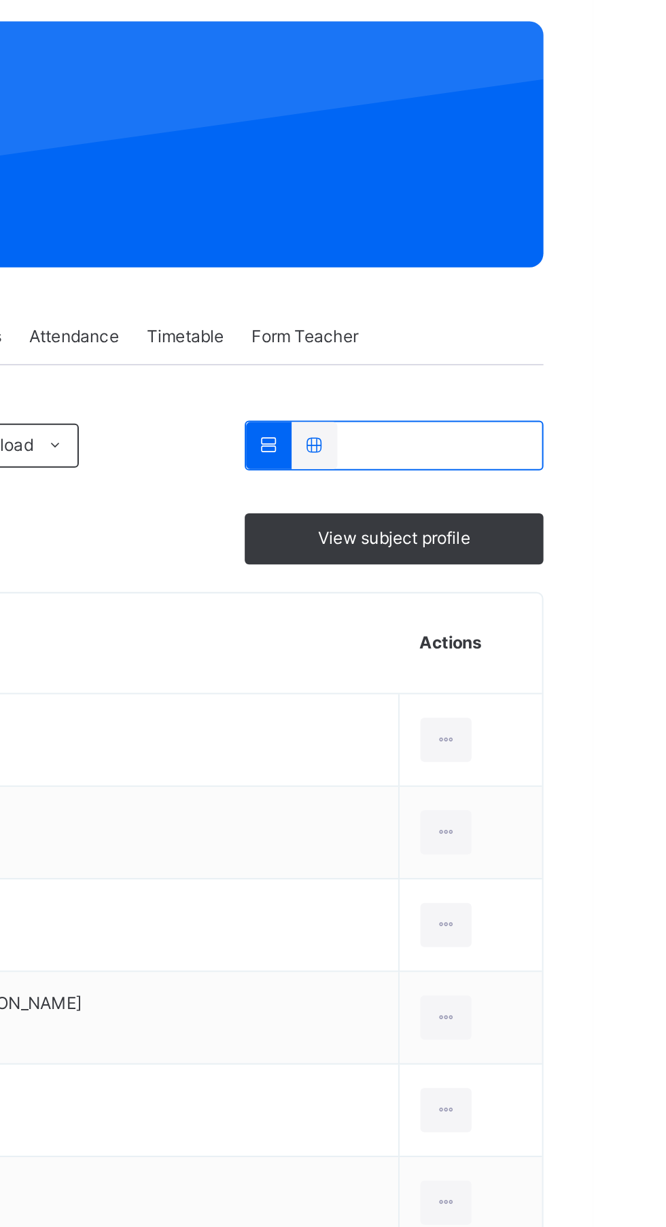
click at [587, 467] on icon at bounding box center [593, 467] width 12 height 12
click at [561, 376] on div "View subject profile" at bounding box center [567, 368] width 147 height 25
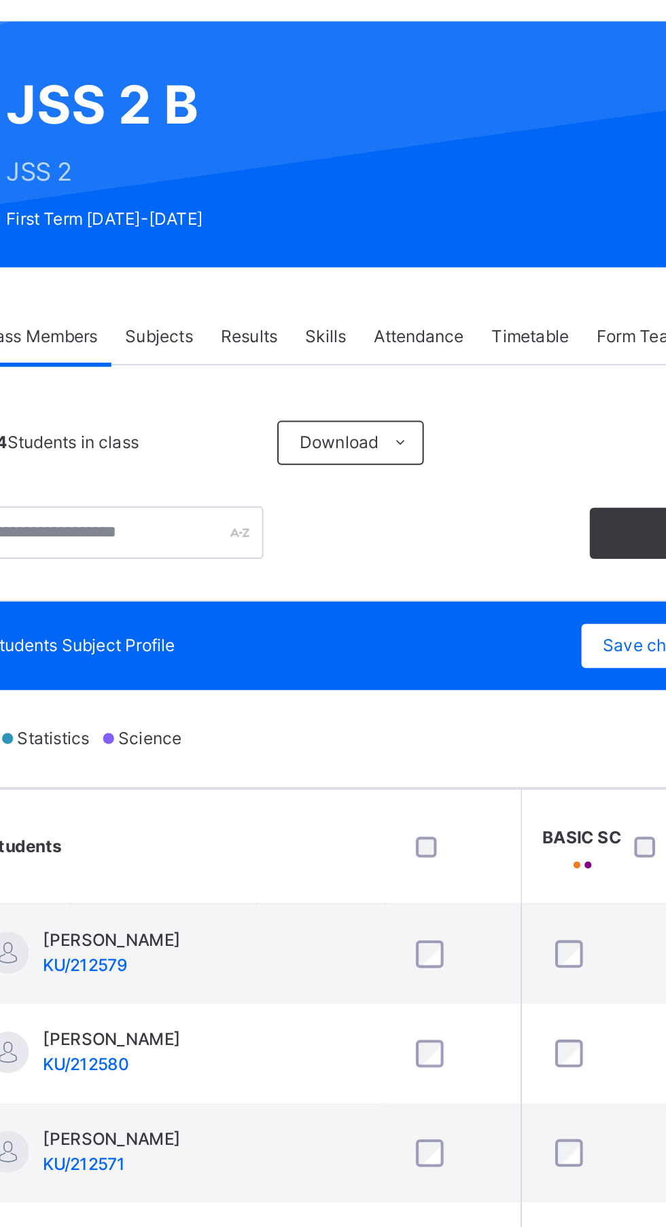
scroll to position [0, 378]
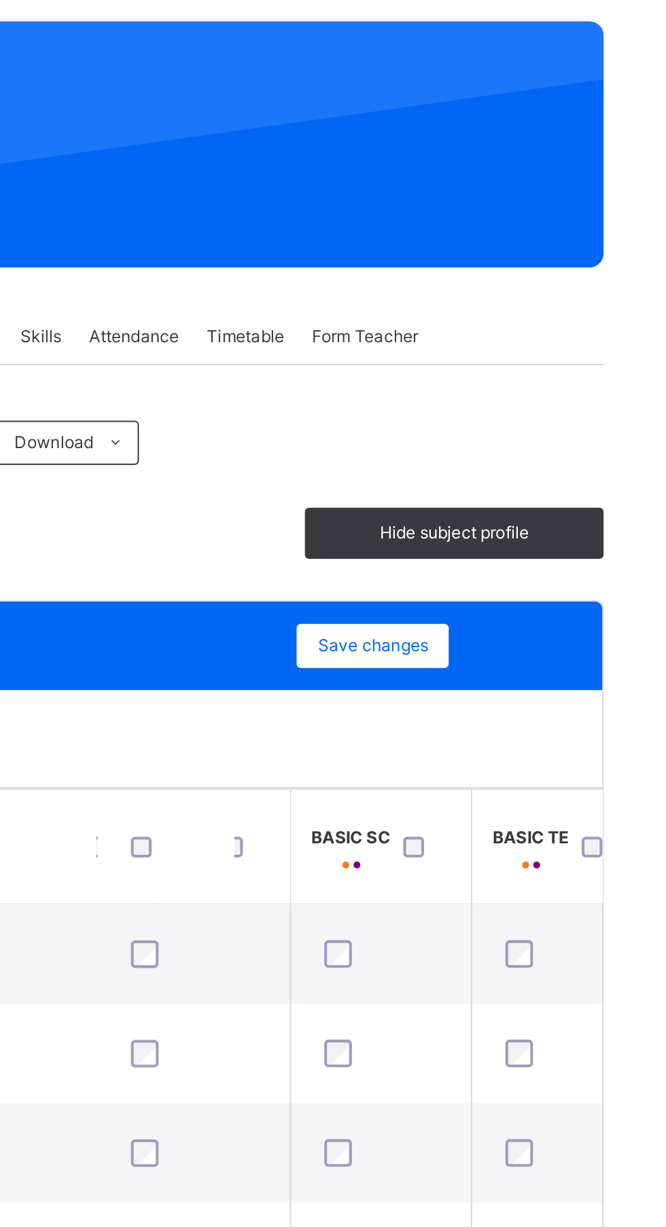
click at [551, 376] on div "Hide subject profile" at bounding box center [567, 365] width 147 height 25
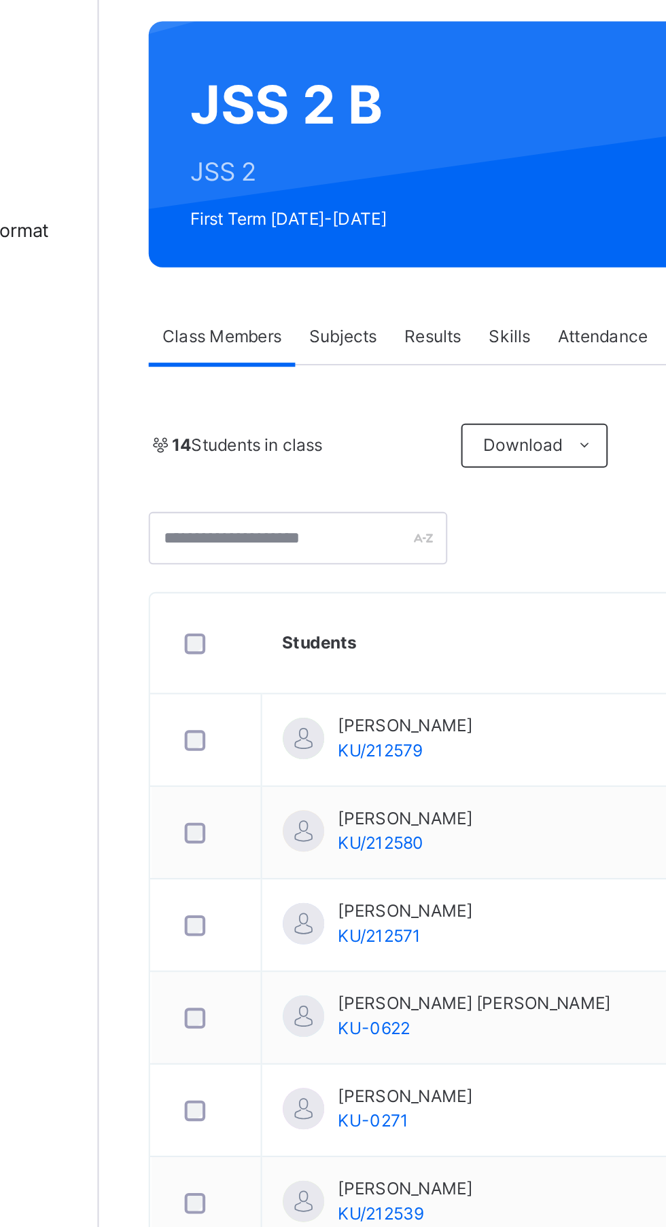
click at [293, 268] on span "Subjects" at bounding box center [282, 269] width 33 height 12
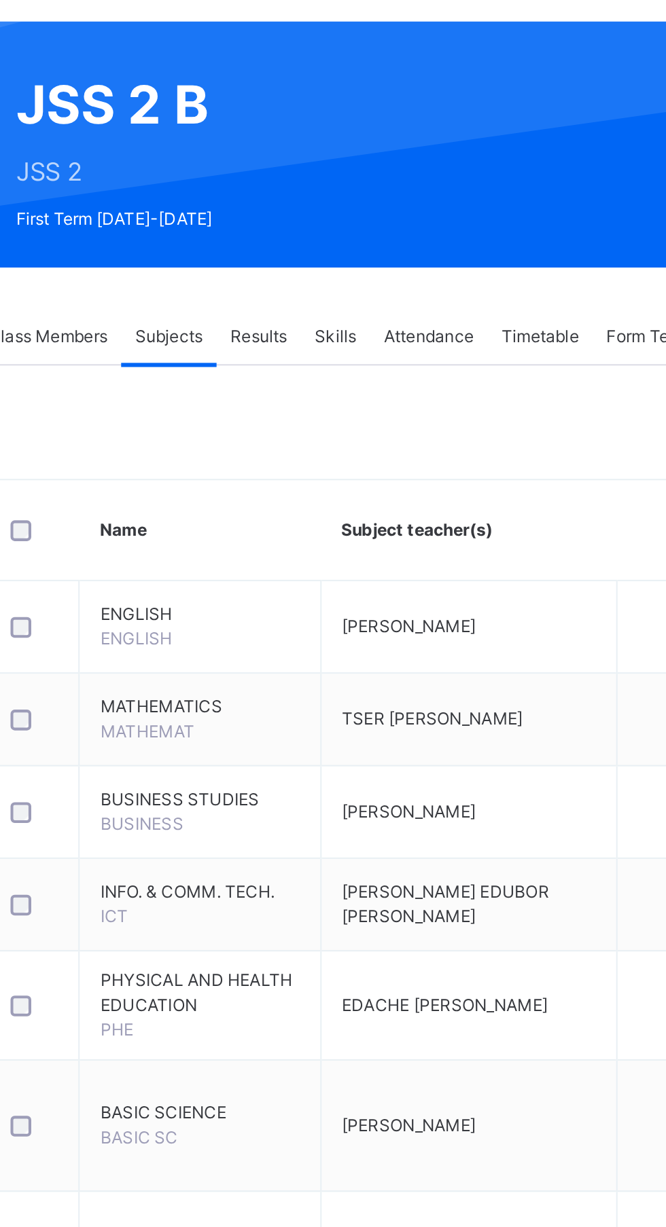
click at [337, 271] on span "Results" at bounding box center [327, 269] width 28 height 12
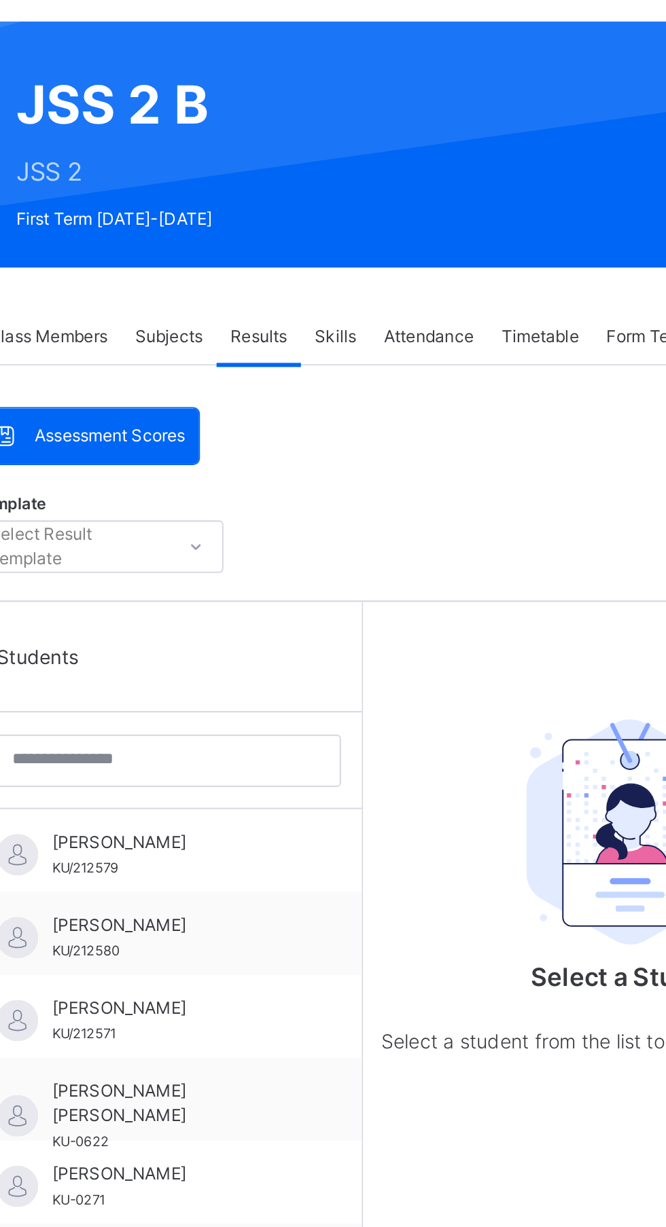
click at [372, 270] on span "Skills" at bounding box center [365, 269] width 20 height 12
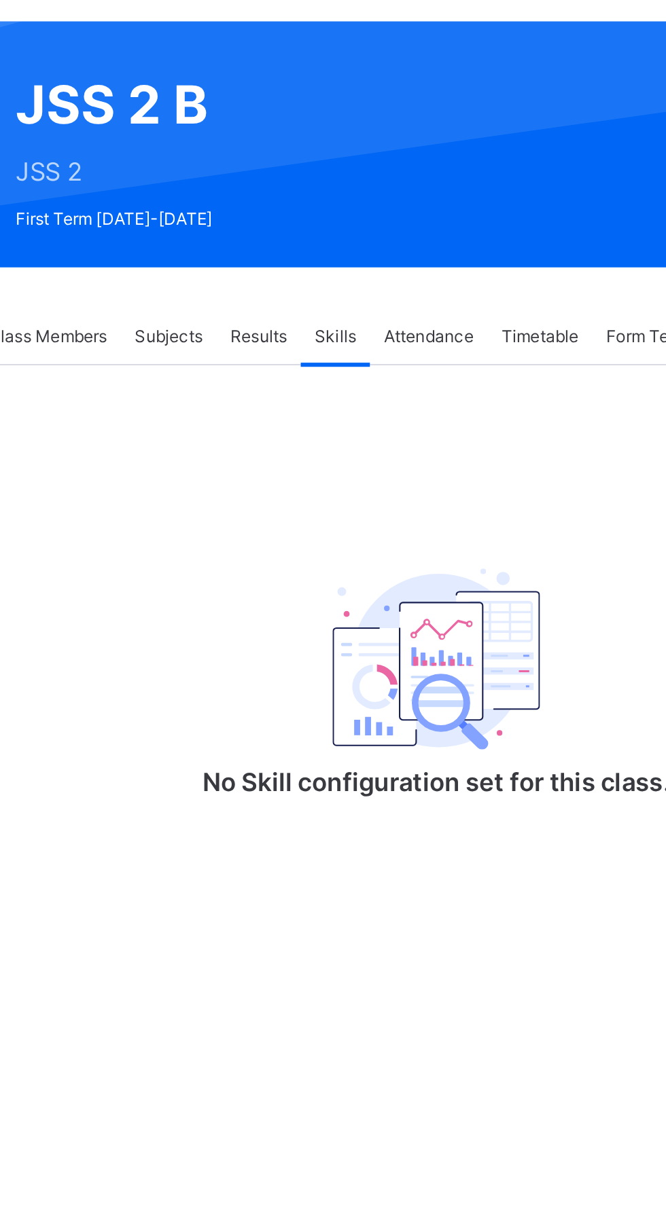
click at [410, 282] on div "Attendance" at bounding box center [411, 268] width 58 height 27
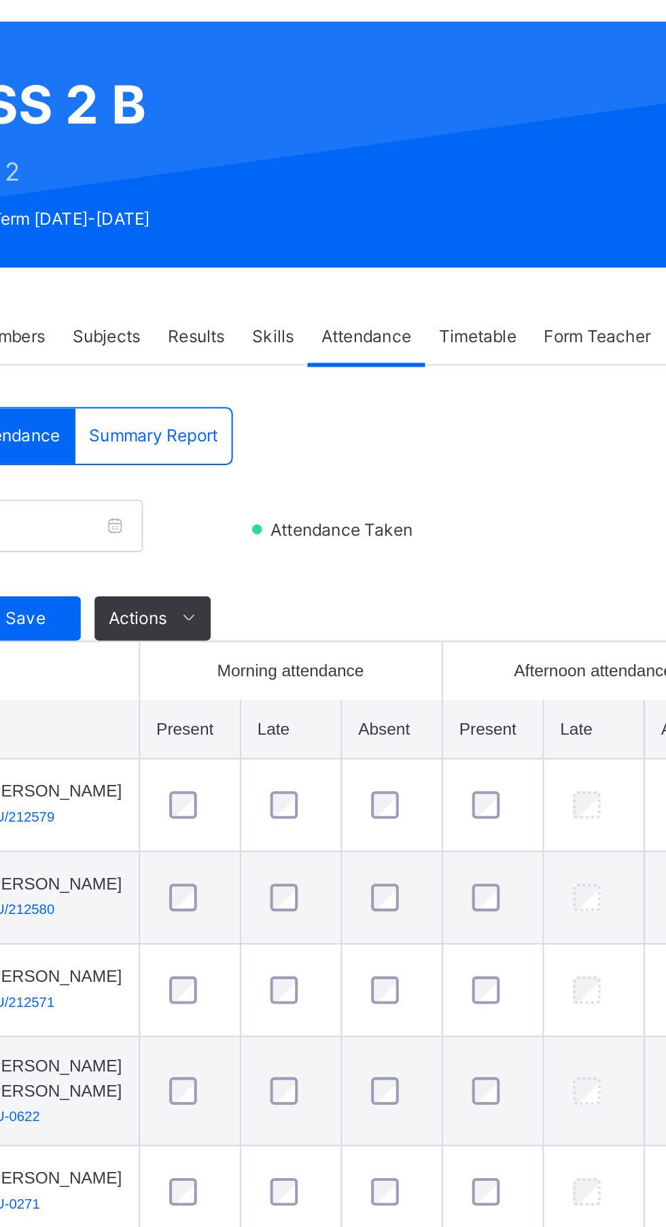
click at [471, 268] on span "Timetable" at bounding box center [465, 269] width 38 height 12
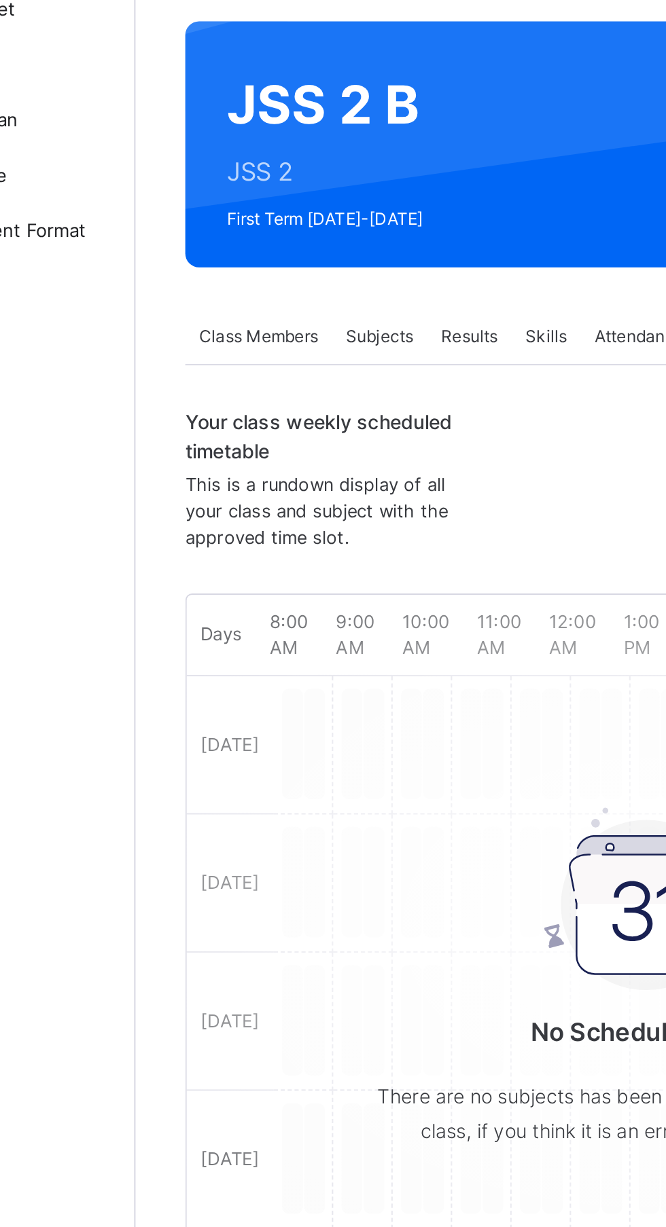
click at [232, 264] on span "Class Members" at bounding box center [223, 269] width 58 height 12
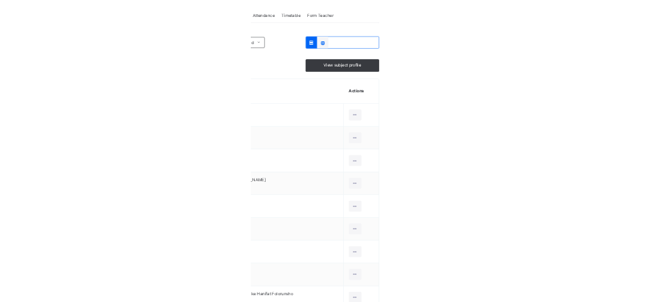
scroll to position [174, 0]
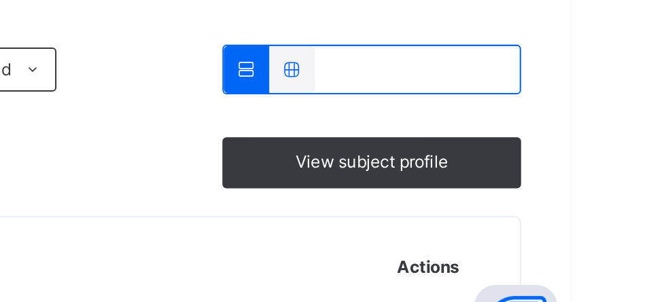
click at [581, 285] on div at bounding box center [593, 294] width 25 height 22
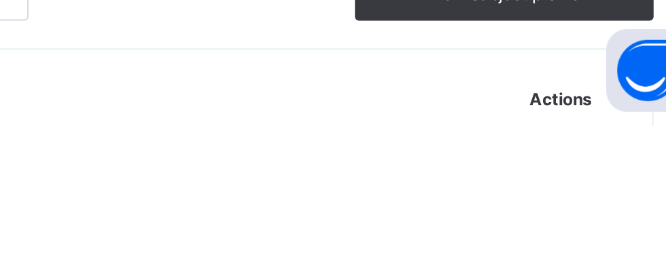
scroll to position [178, 0]
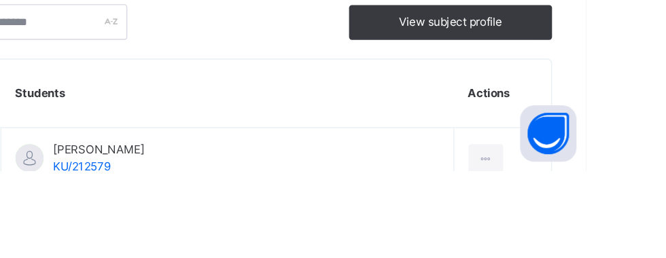
scroll to position [242, 0]
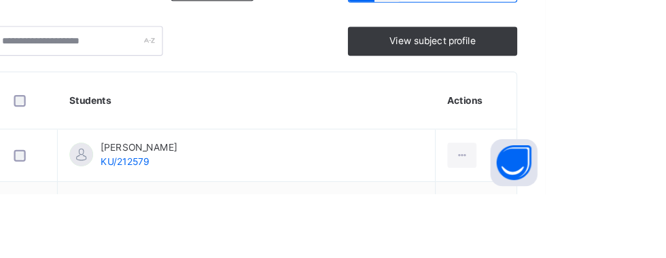
click at [480, 208] on td "[PERSON_NAME] KU/212579" at bounding box center [406, 225] width 327 height 46
click at [475, 210] on td "[PERSON_NAME] KU/212579" at bounding box center [406, 225] width 327 height 46
click at [585, 234] on div at bounding box center [593, 225] width 25 height 22
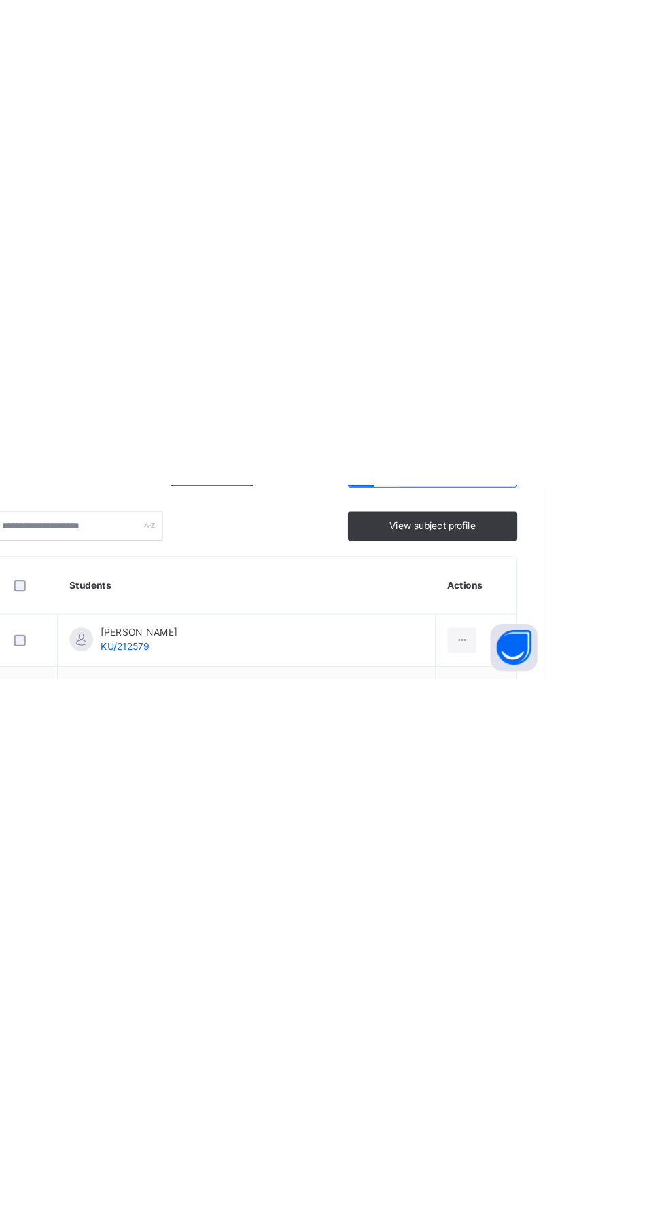
scroll to position [0, 0]
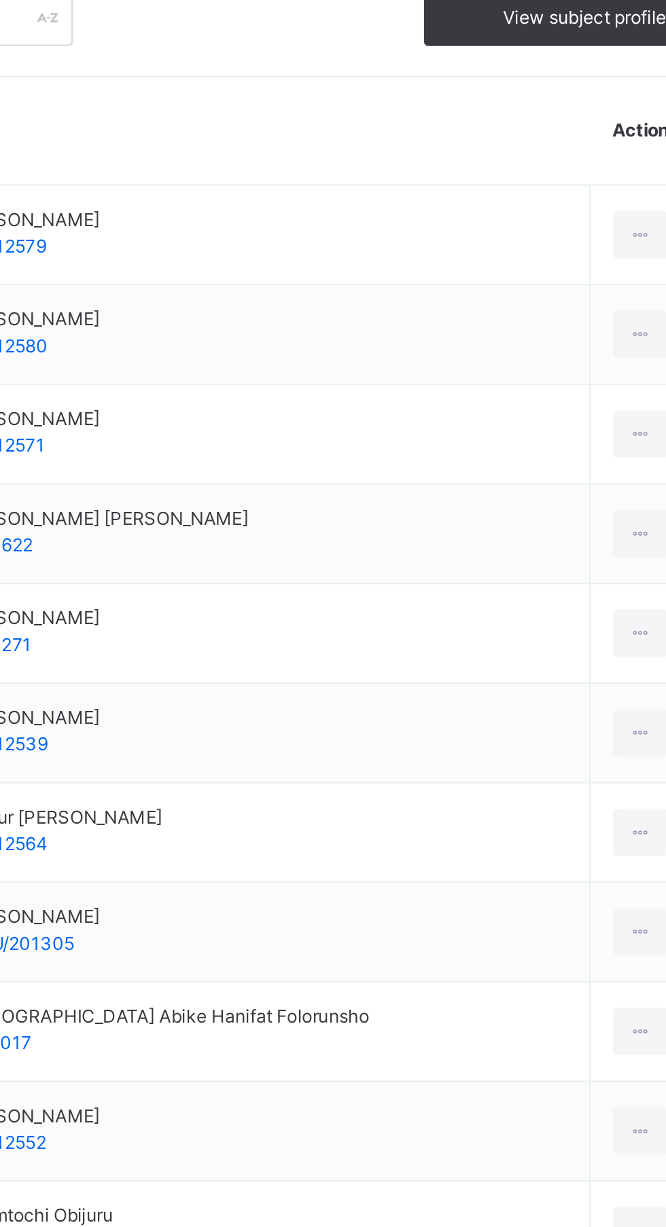
click at [587, 461] on icon at bounding box center [593, 467] width 12 height 12
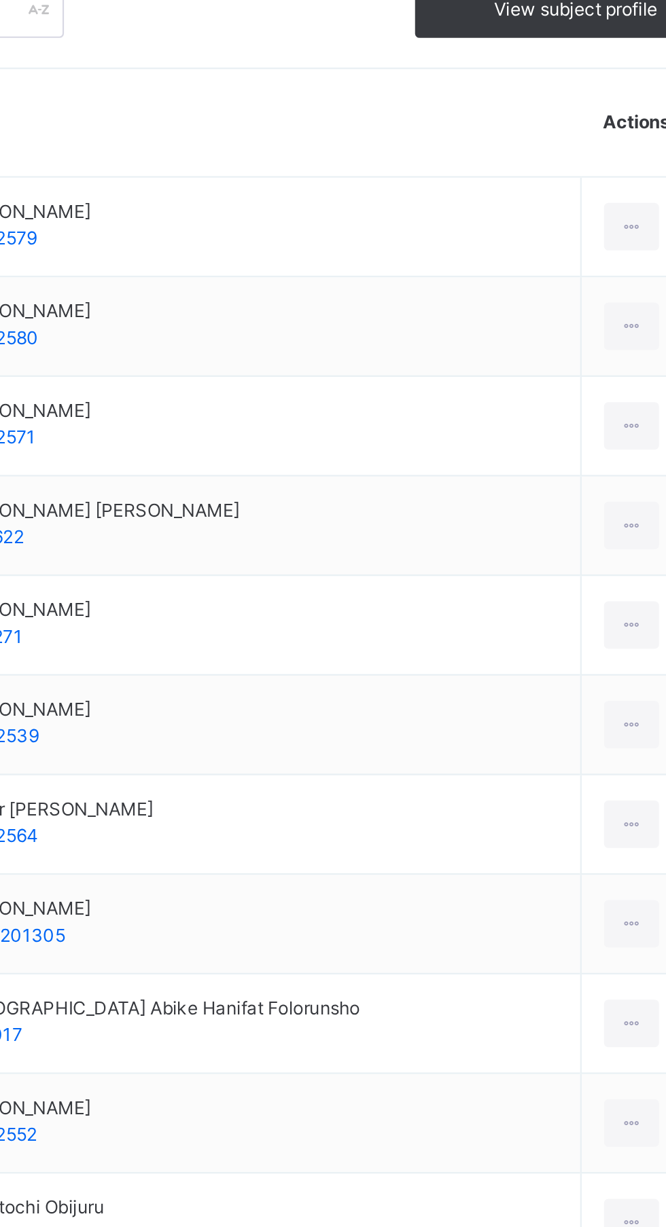
click at [587, 466] on icon at bounding box center [593, 467] width 12 height 12
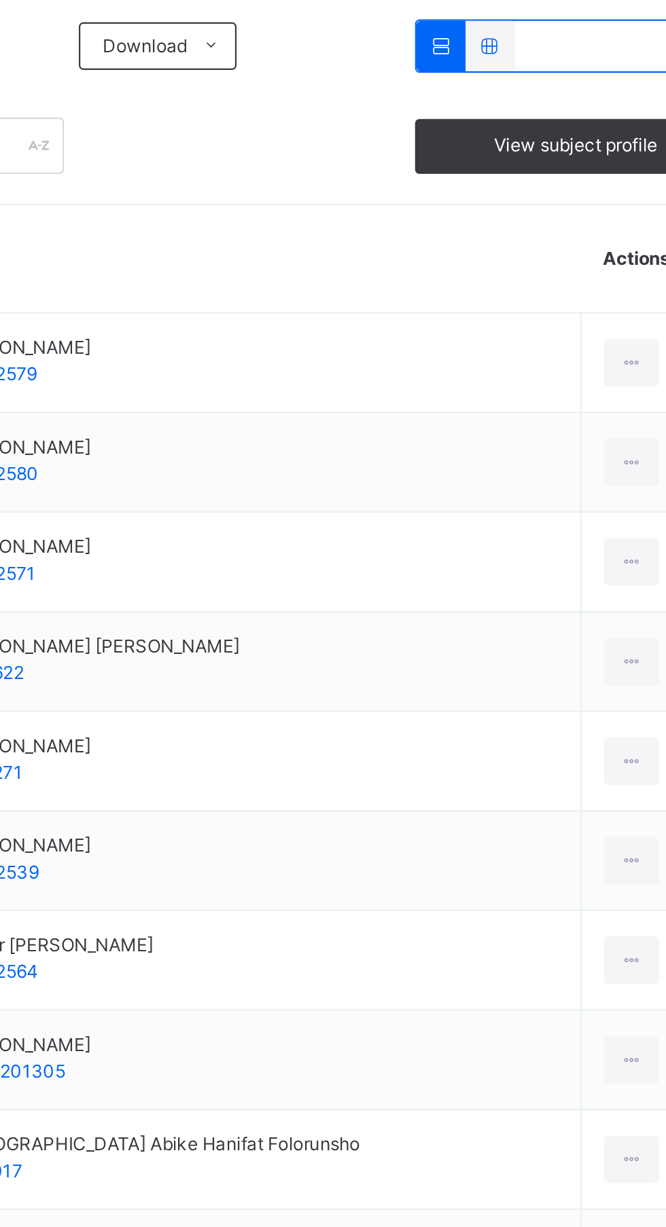
click at [582, 465] on div at bounding box center [593, 467] width 25 height 22
click at [587, 467] on icon at bounding box center [593, 467] width 12 height 12
click at [581, 476] on div at bounding box center [593, 467] width 25 height 22
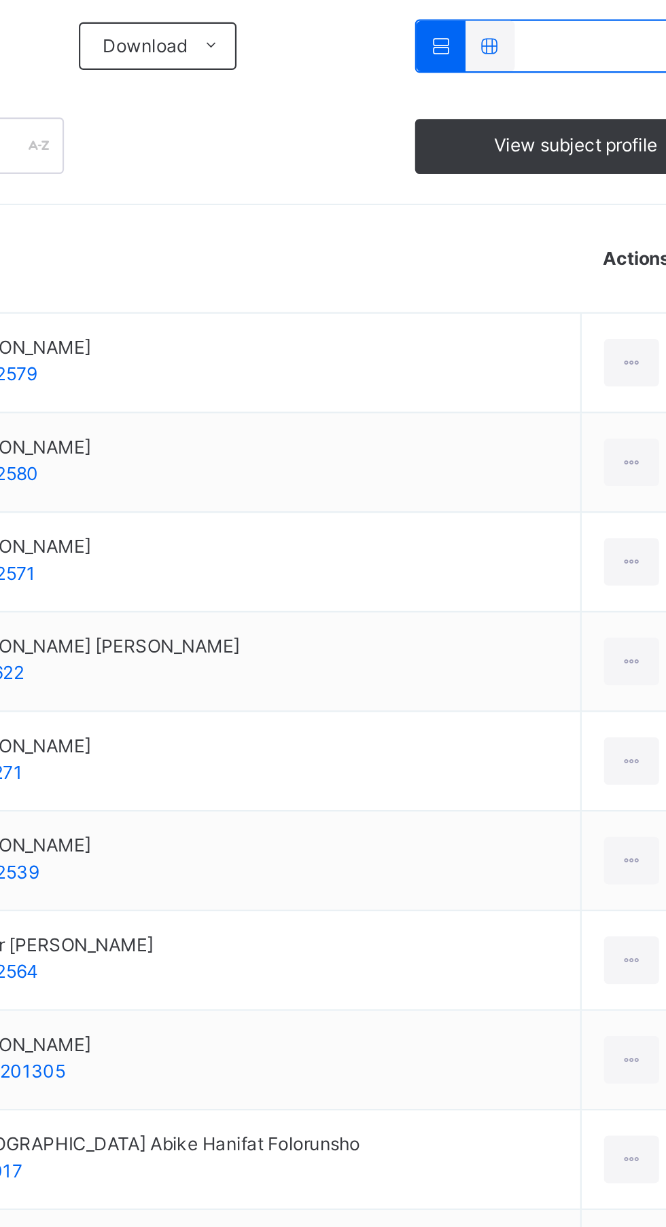
click at [587, 467] on icon at bounding box center [593, 467] width 12 height 12
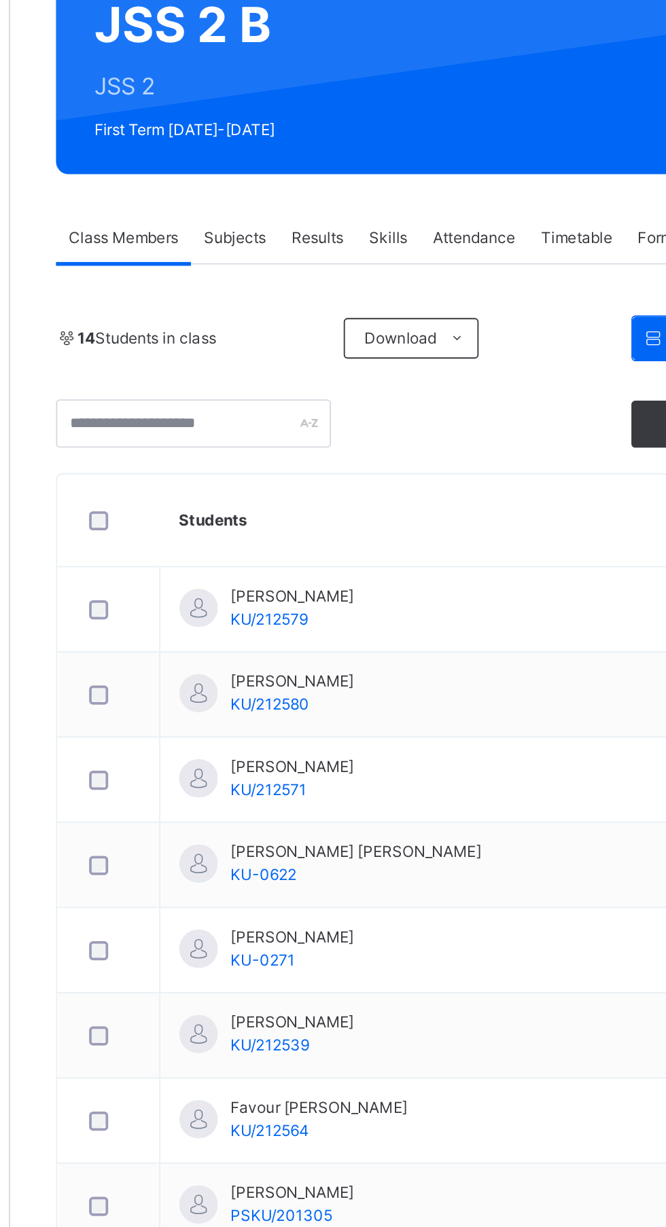
click at [399, 319] on icon at bounding box center [402, 322] width 10 height 11
click at [451, 341] on div "14 Students in class Download Pdf Report Excel Report View subject profile" at bounding box center [414, 345] width 454 height 71
click at [338, 401] on th "Students" at bounding box center [406, 420] width 327 height 50
click at [340, 400] on th "Students" at bounding box center [406, 420] width 327 height 50
click at [305, 281] on div "Subjects" at bounding box center [282, 268] width 47 height 27
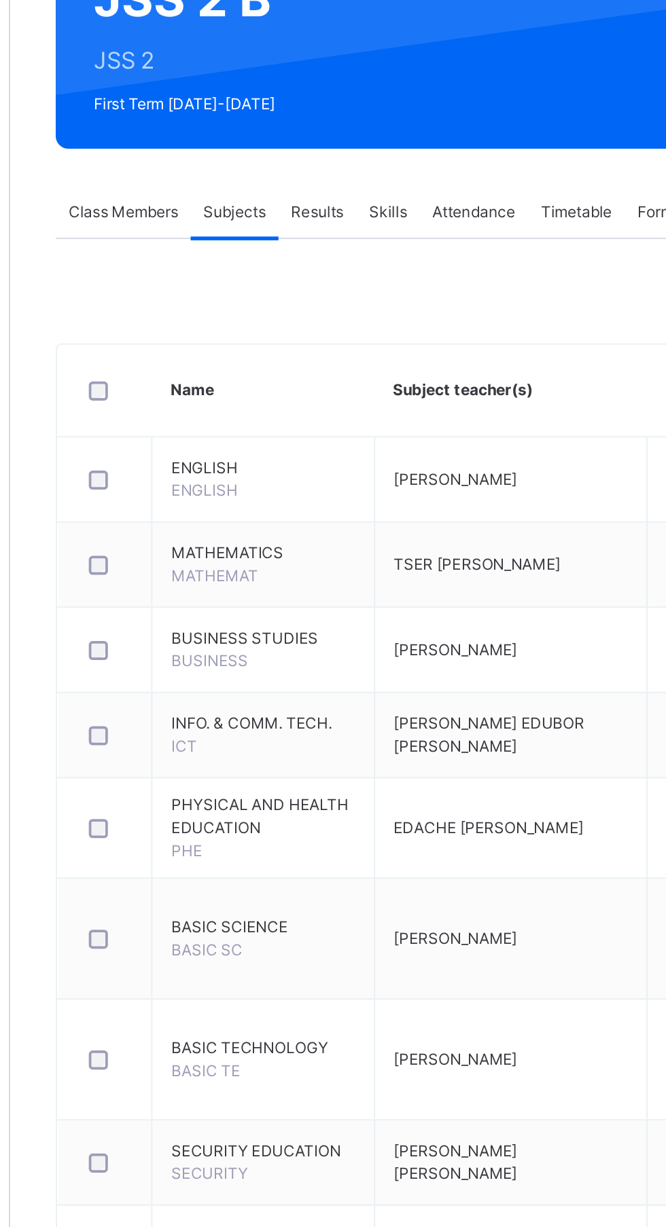
click at [294, 659] on td "BASIC SCIENCE BASIC SC" at bounding box center [298, 657] width 119 height 65
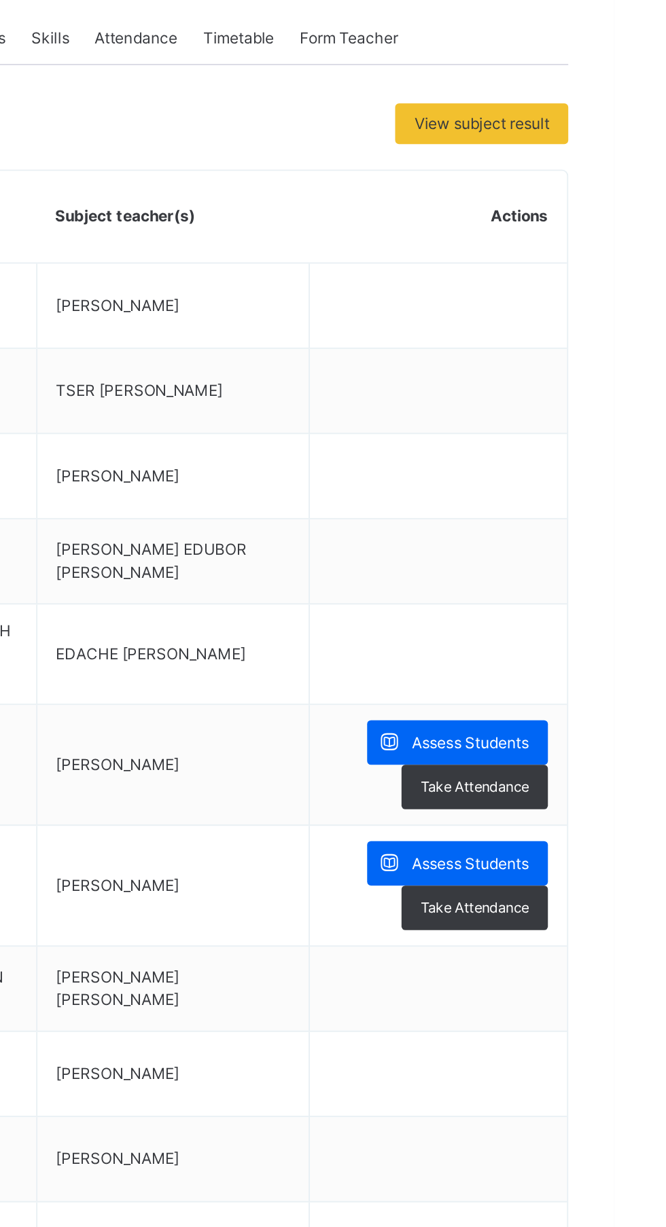
click at [569, 645] on span "Assess Students" at bounding box center [589, 645] width 62 height 12
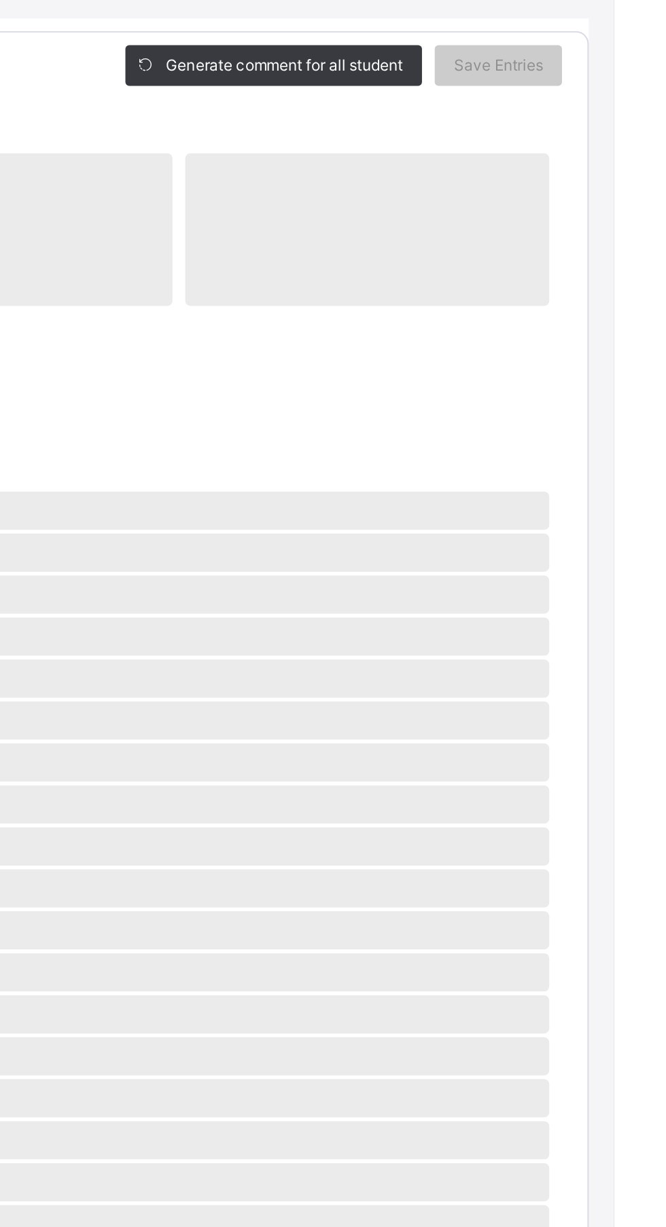
click at [526, 598] on span "‌" at bounding box center [333, 588] width 596 height 20
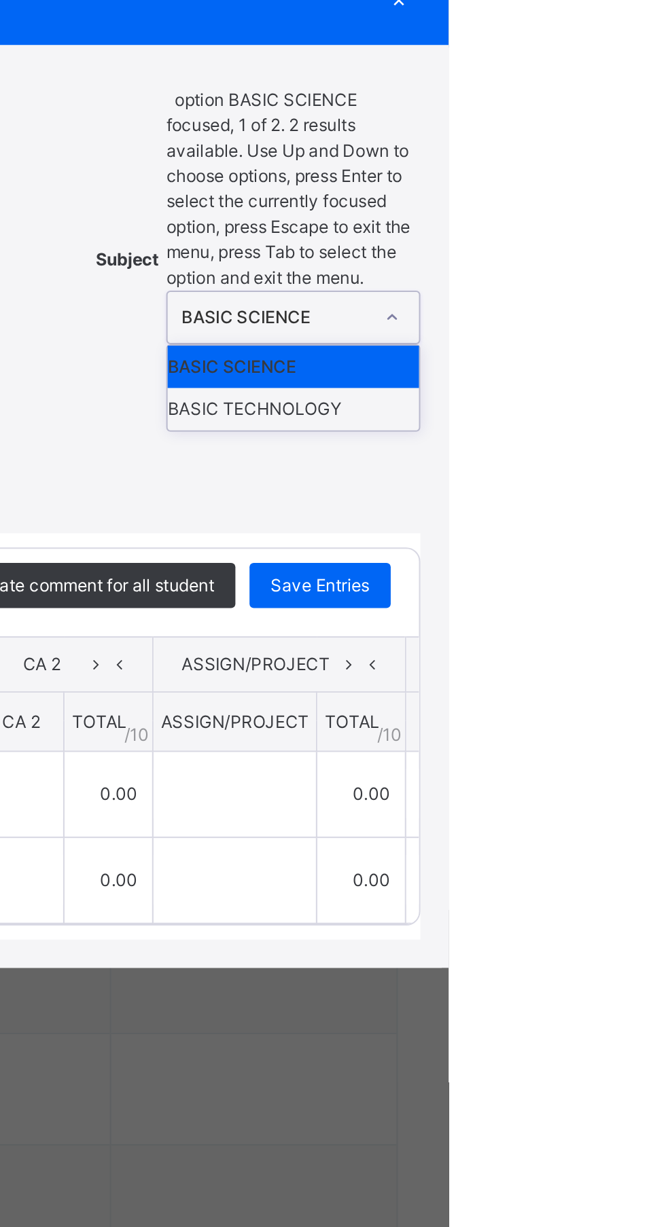
click at [629, 600] on div "BASIC TECHNOLOGY" at bounding box center [590, 589] width 121 height 20
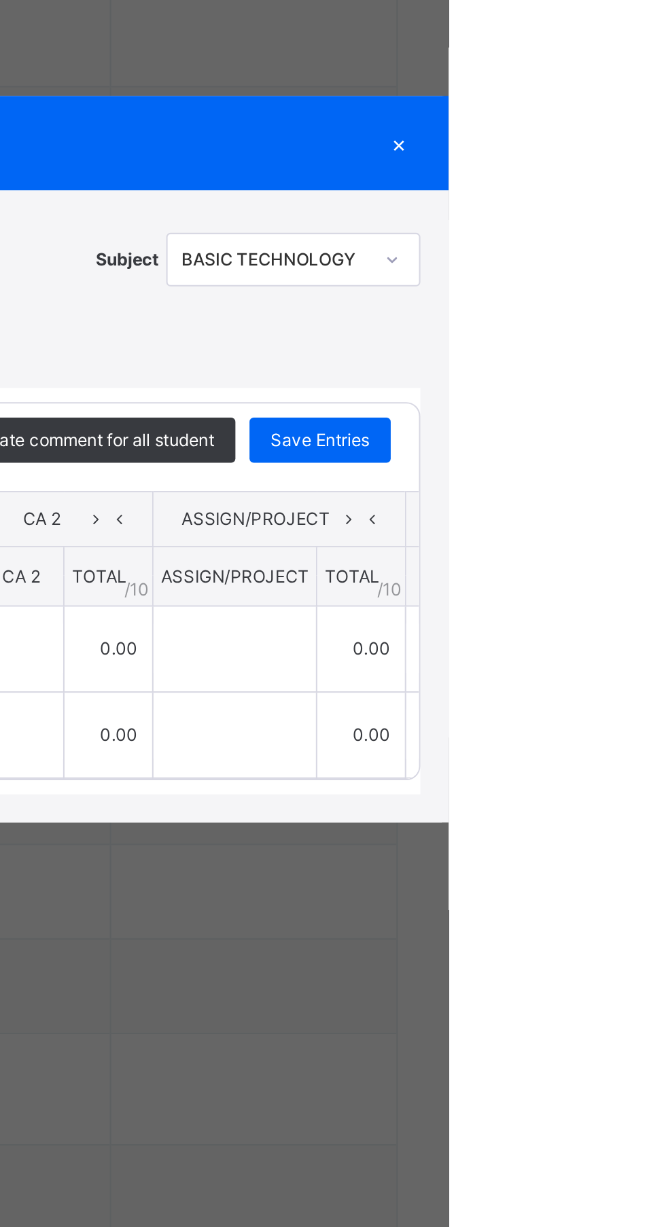
click at [629, 669] on div "Score Sheet Score Sheet Show Comments Generate comment for all student Save Ent…" at bounding box center [333, 656] width 638 height 238
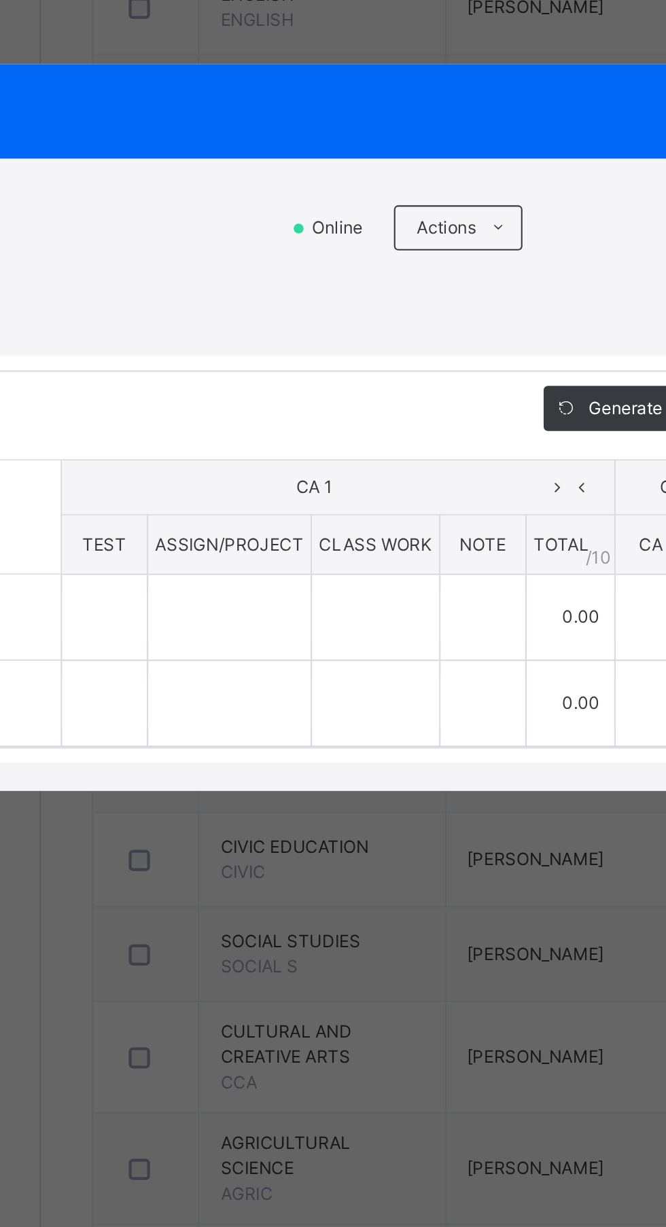
click at [650, 528] on div at bounding box center [638, 518] width 23 height 22
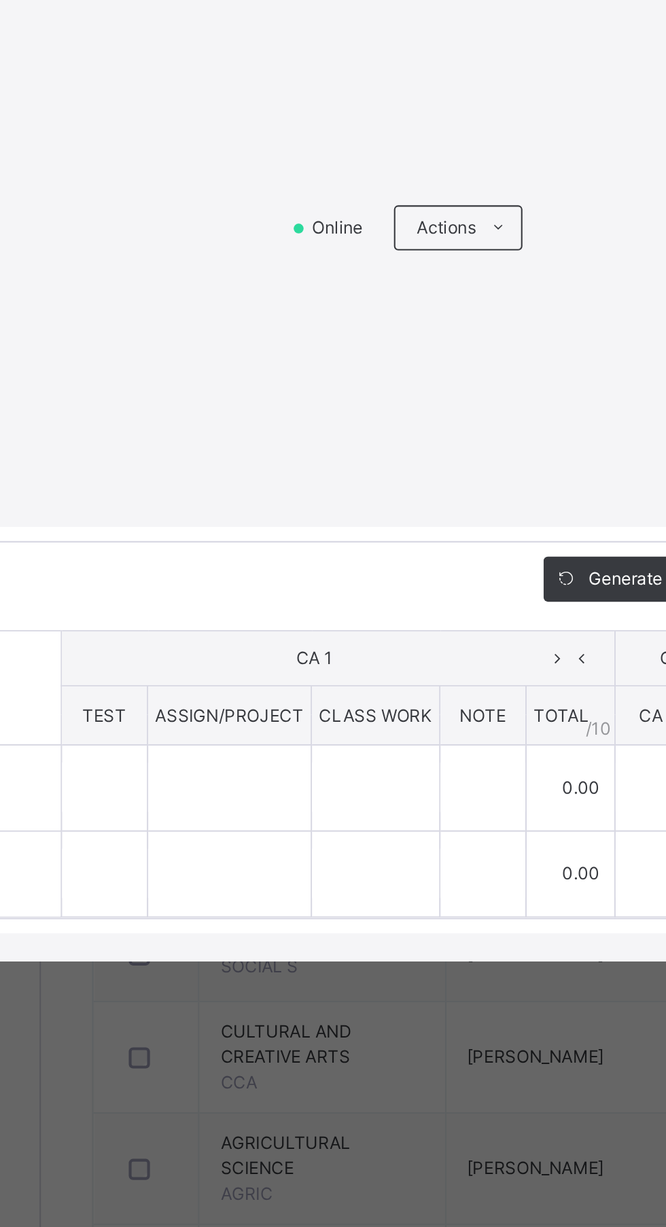
click at [652, 388] on div "×" at bounding box center [642, 379] width 20 height 18
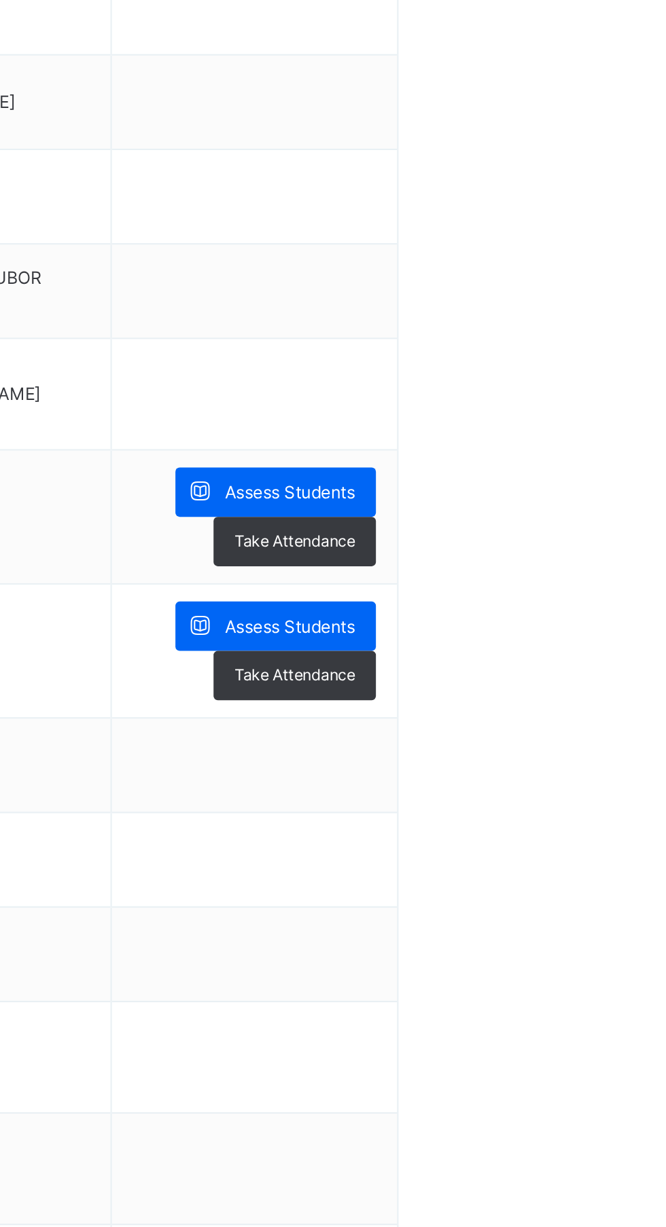
click at [73, 82] on span "Classes" at bounding box center [108, 82] width 109 height 14
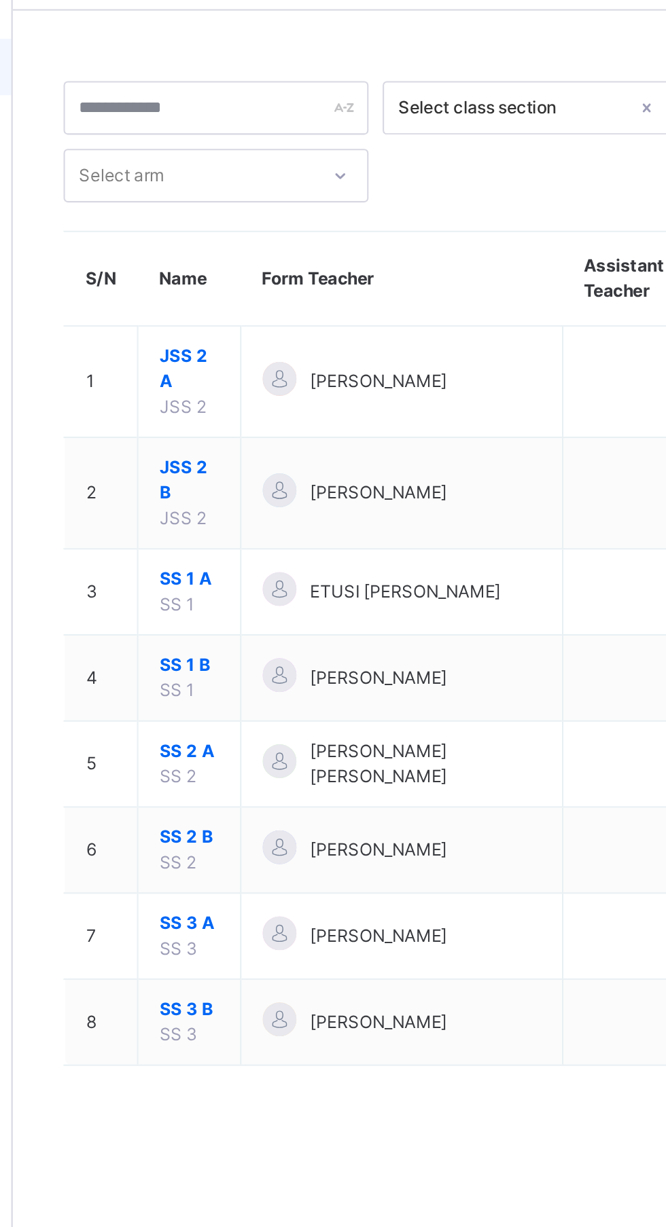
click at [379, 422] on span "[PERSON_NAME] [PERSON_NAME]" at bounding box center [361, 417] width 111 height 24
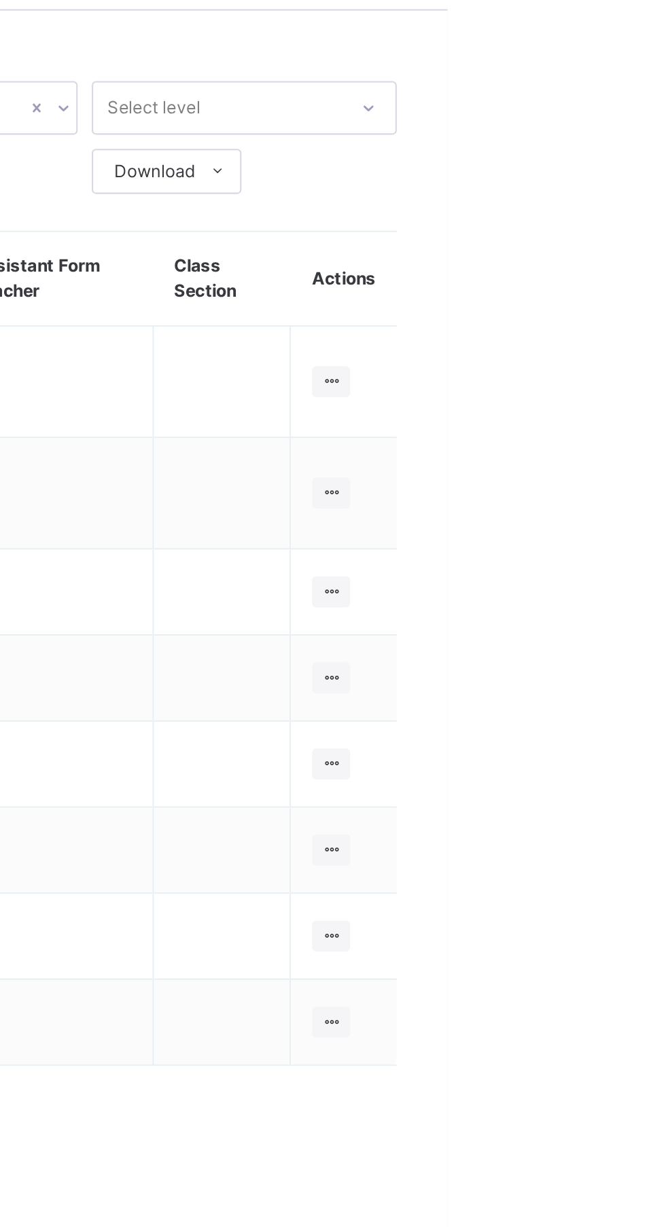
click at [611, 417] on icon at bounding box center [610, 417] width 12 height 10
click at [0, 0] on div "View Class" at bounding box center [0, 0] width 0 height 0
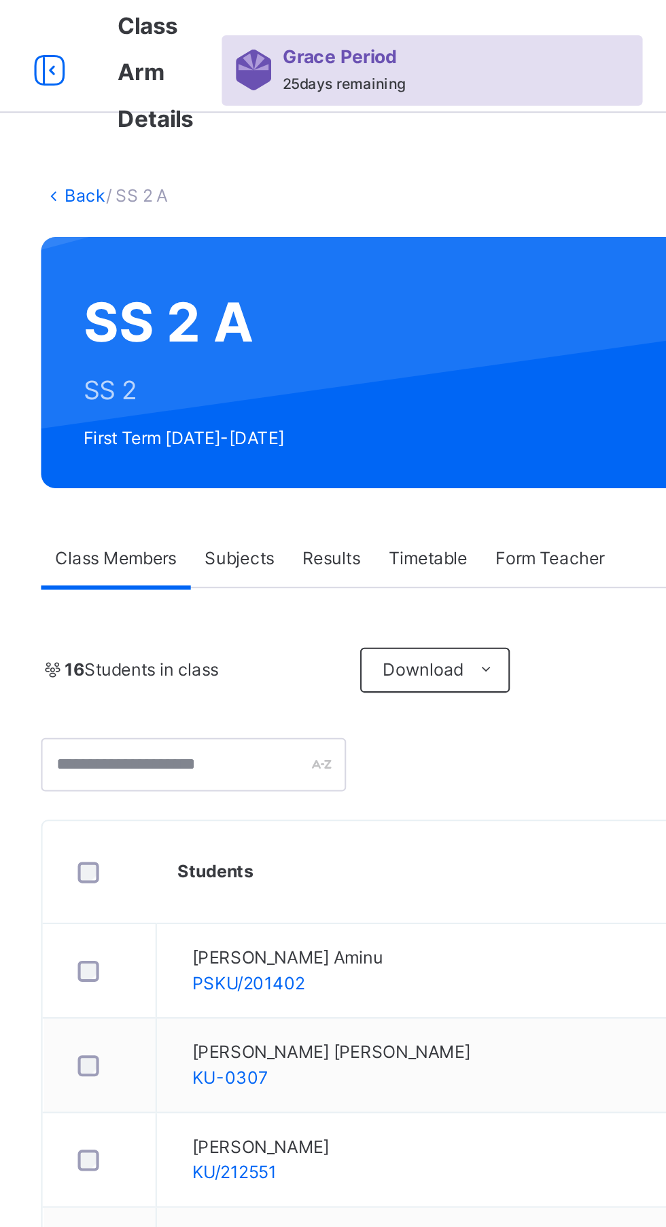
click at [588, 461] on div at bounding box center [577, 467] width 25 height 22
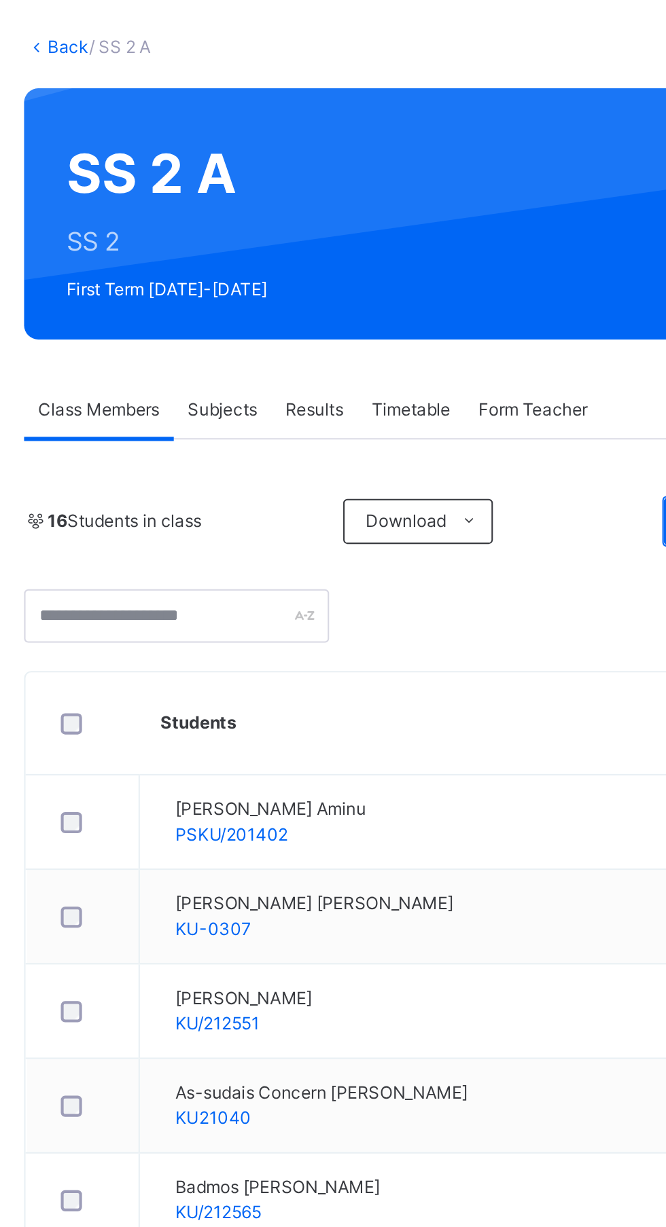
click at [292, 268] on span "Subjects" at bounding box center [282, 269] width 33 height 12
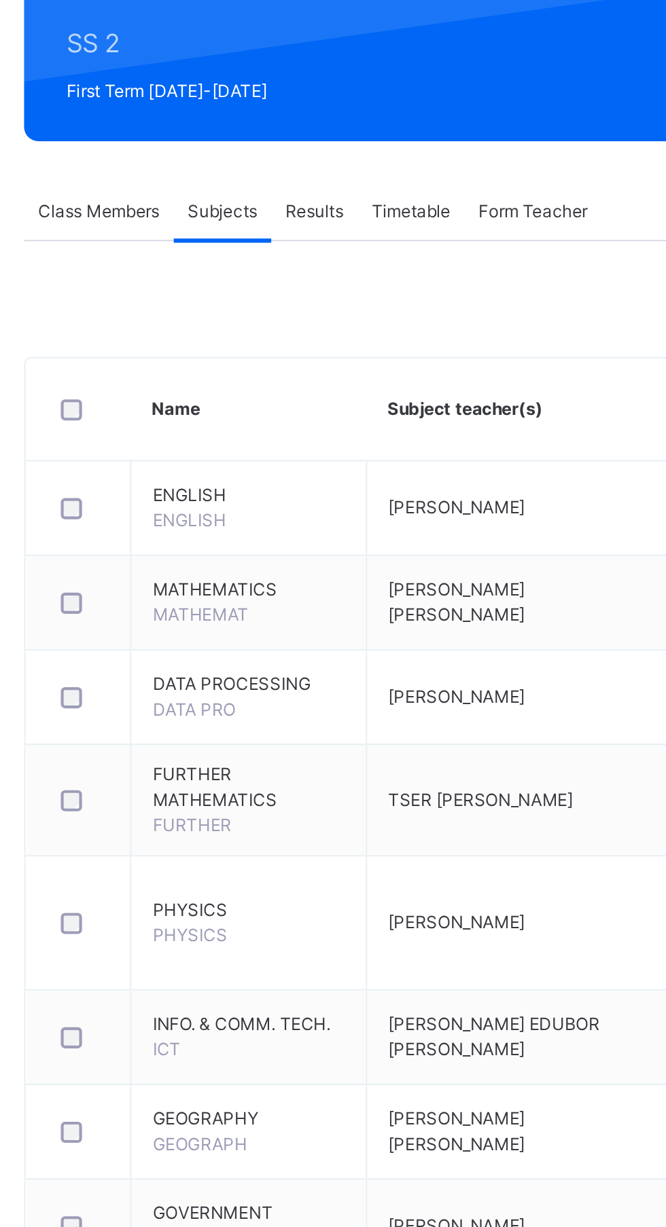
click at [579, 599] on span "Assess Students" at bounding box center [589, 600] width 62 height 12
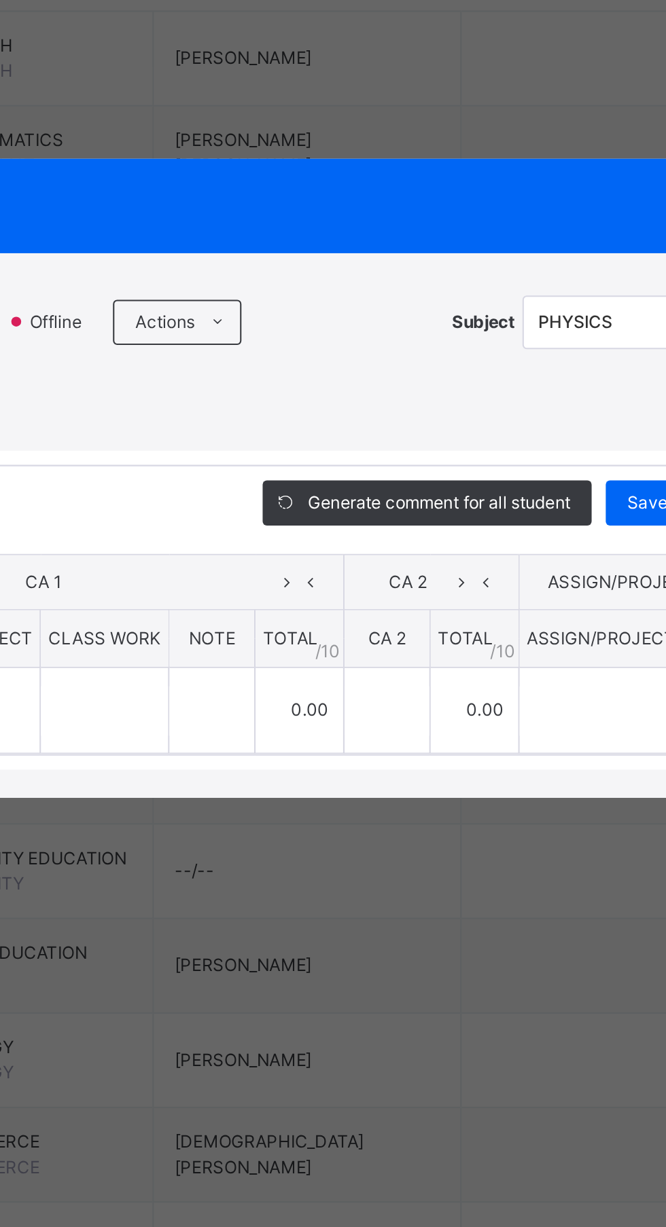
click at [388, 544] on icon at bounding box center [383, 538] width 10 height 11
click at [358, 735] on div "Score Sheet Score Sheet Show Comments Generate comment for all student Save Ent…" at bounding box center [333, 656] width 638 height 196
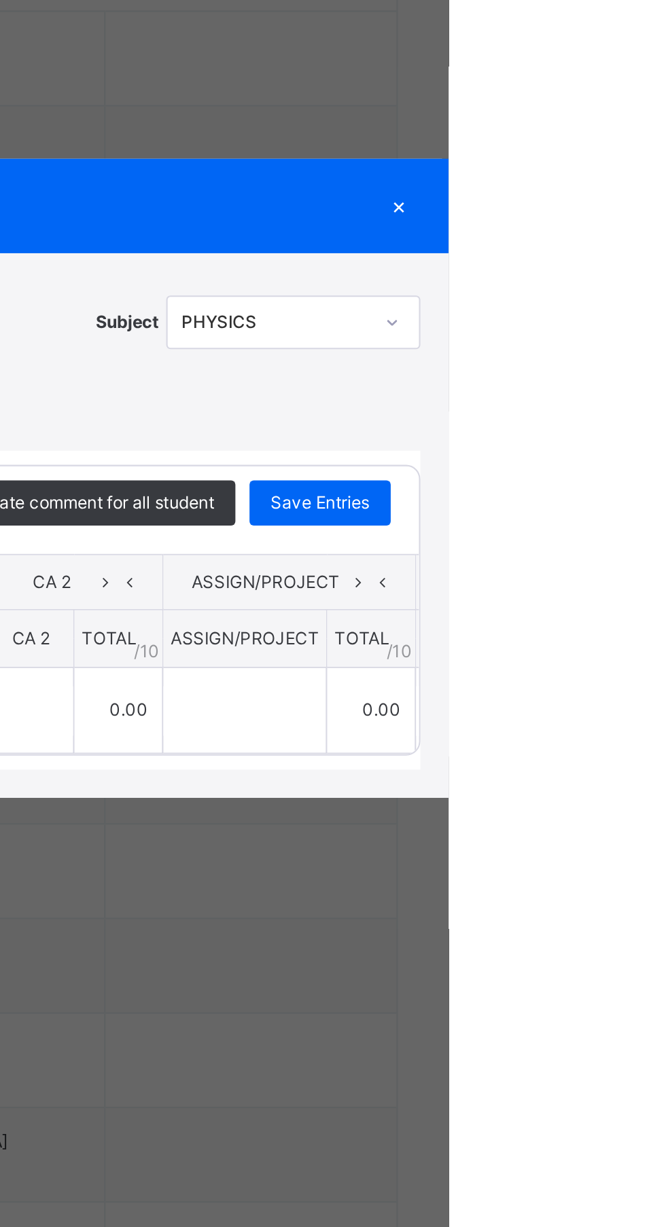
click at [652, 492] on div "×" at bounding box center [642, 482] width 20 height 18
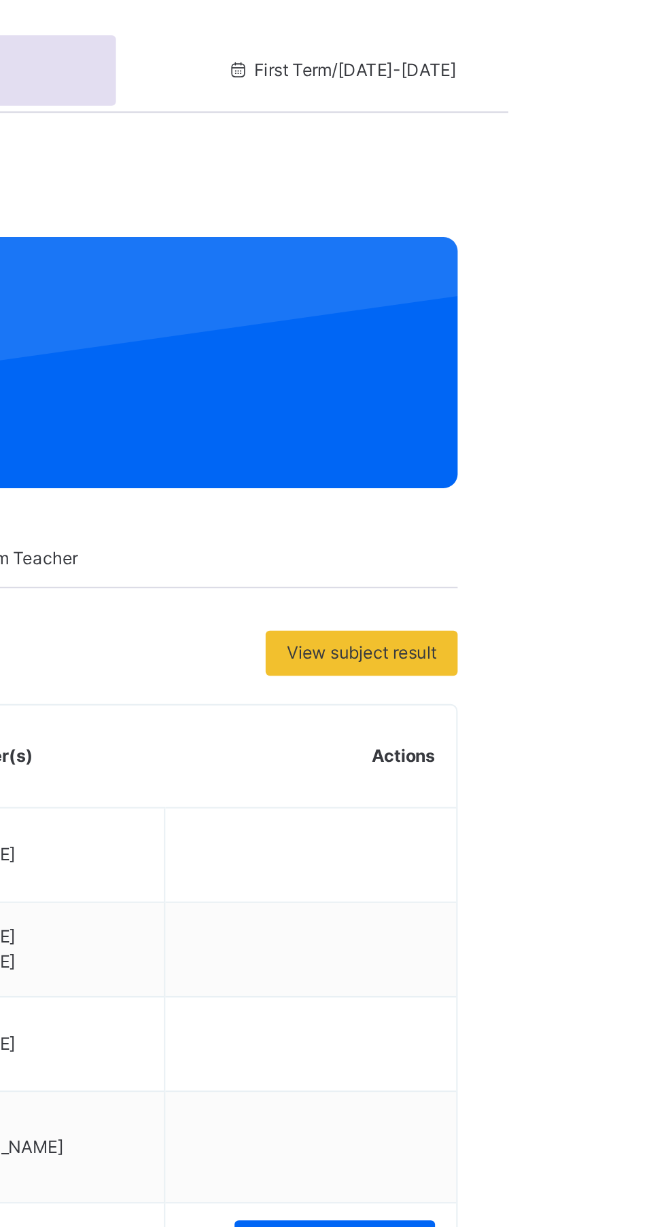
click at [600, 274] on div "Class Members Subjects Results Timetable Form Teacher" at bounding box center [414, 269] width 454 height 28
